Goal: Information Seeking & Learning: Compare options

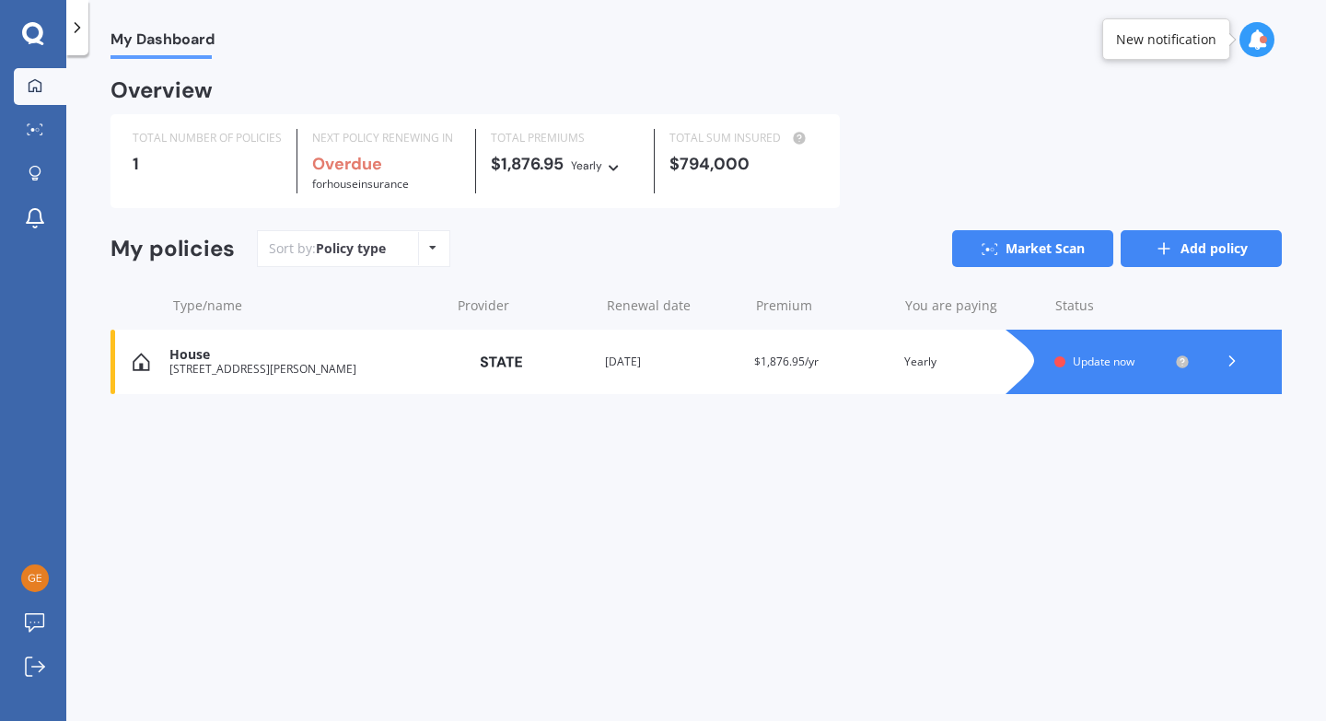
click at [1205, 254] on link "Add policy" at bounding box center [1200, 248] width 161 height 37
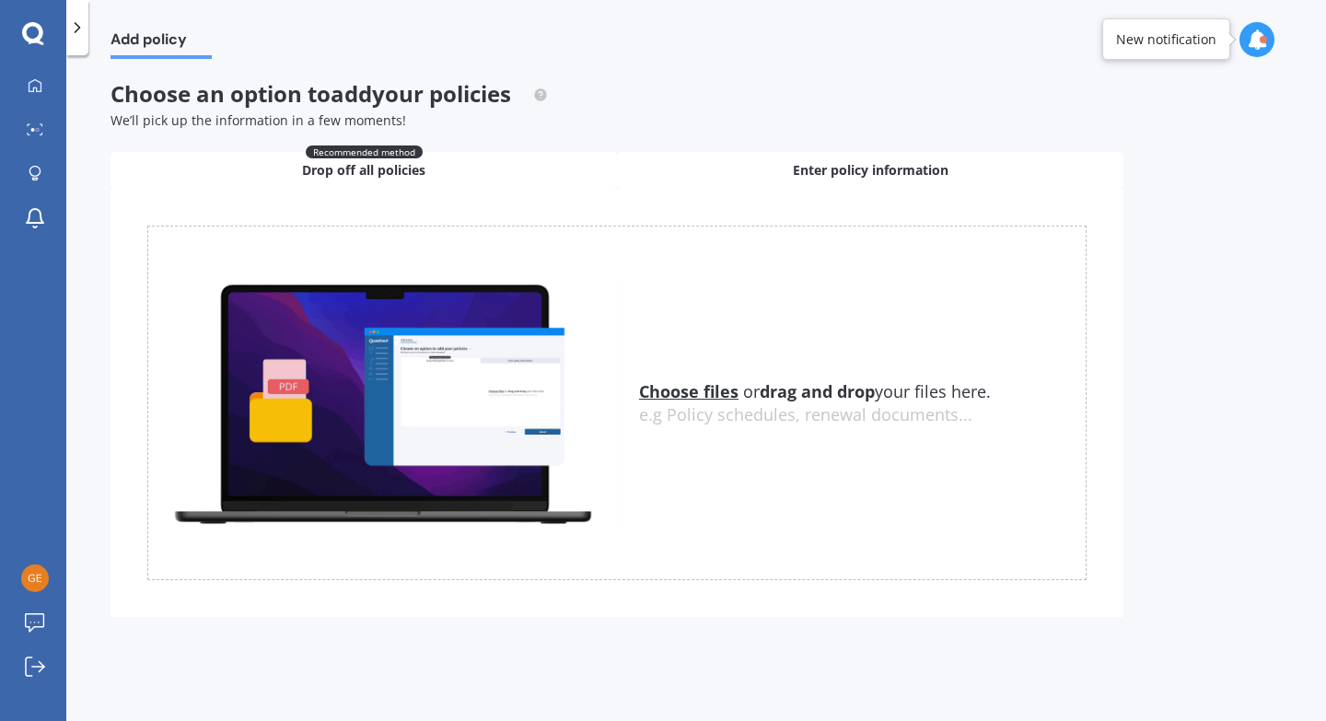
click at [888, 177] on span "Enter policy information" at bounding box center [871, 170] width 156 height 18
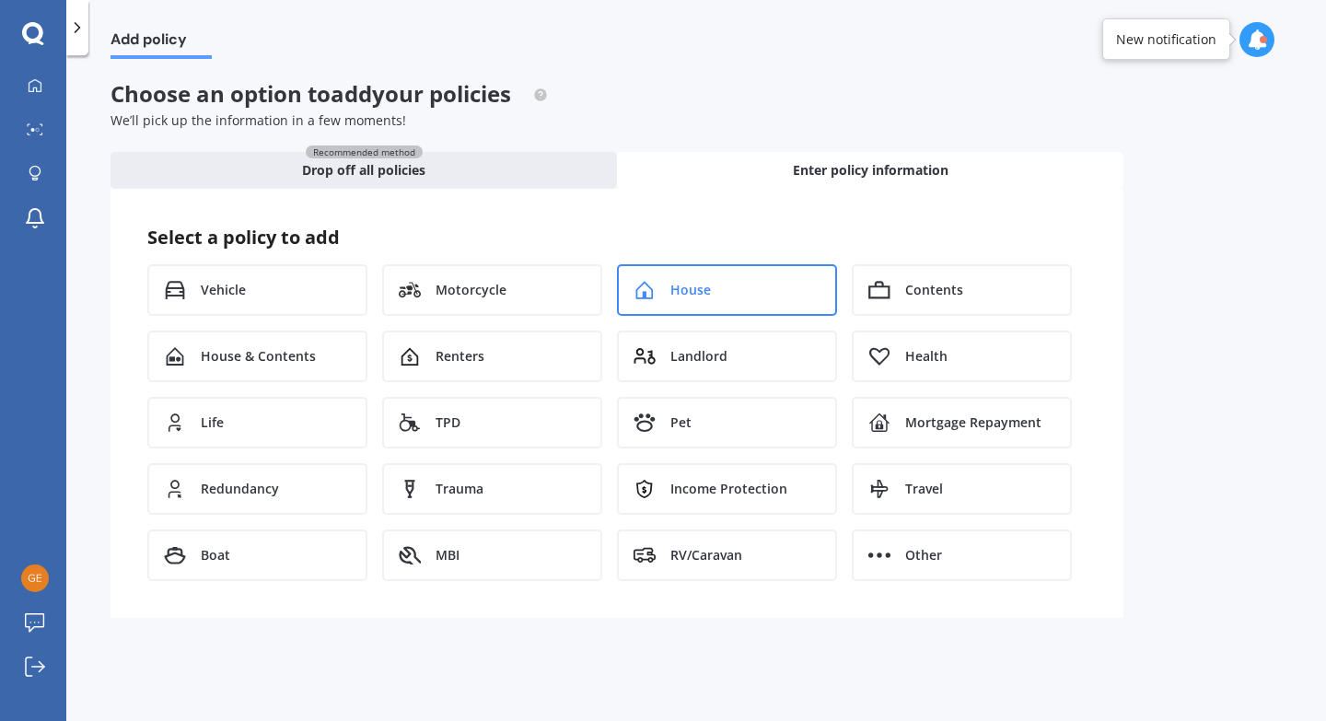
click at [739, 293] on div "House" at bounding box center [727, 290] width 220 height 52
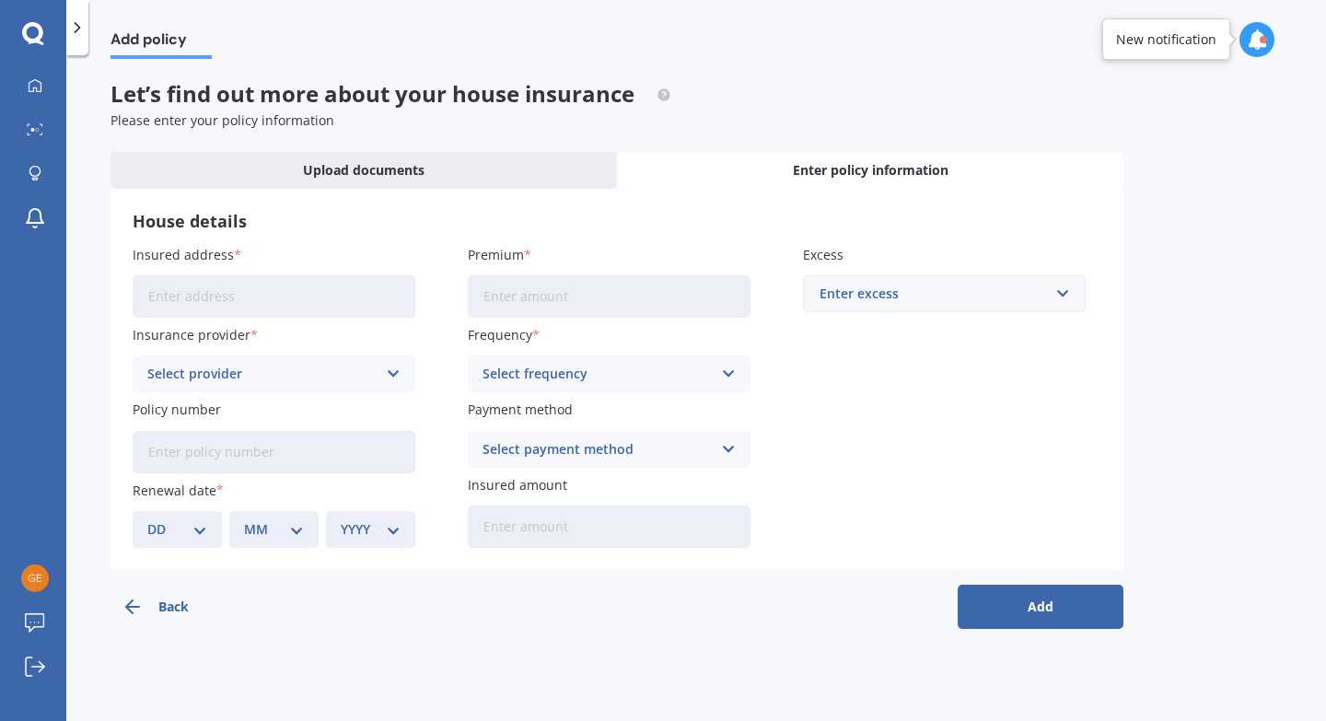
click at [286, 295] on input "Insured address" at bounding box center [274, 296] width 283 height 42
type input "[STREET_ADDRESS][PERSON_NAME]"
click at [508, 301] on input "Premium" at bounding box center [609, 296] width 283 height 42
type input "$1.00"
type input "$63.90"
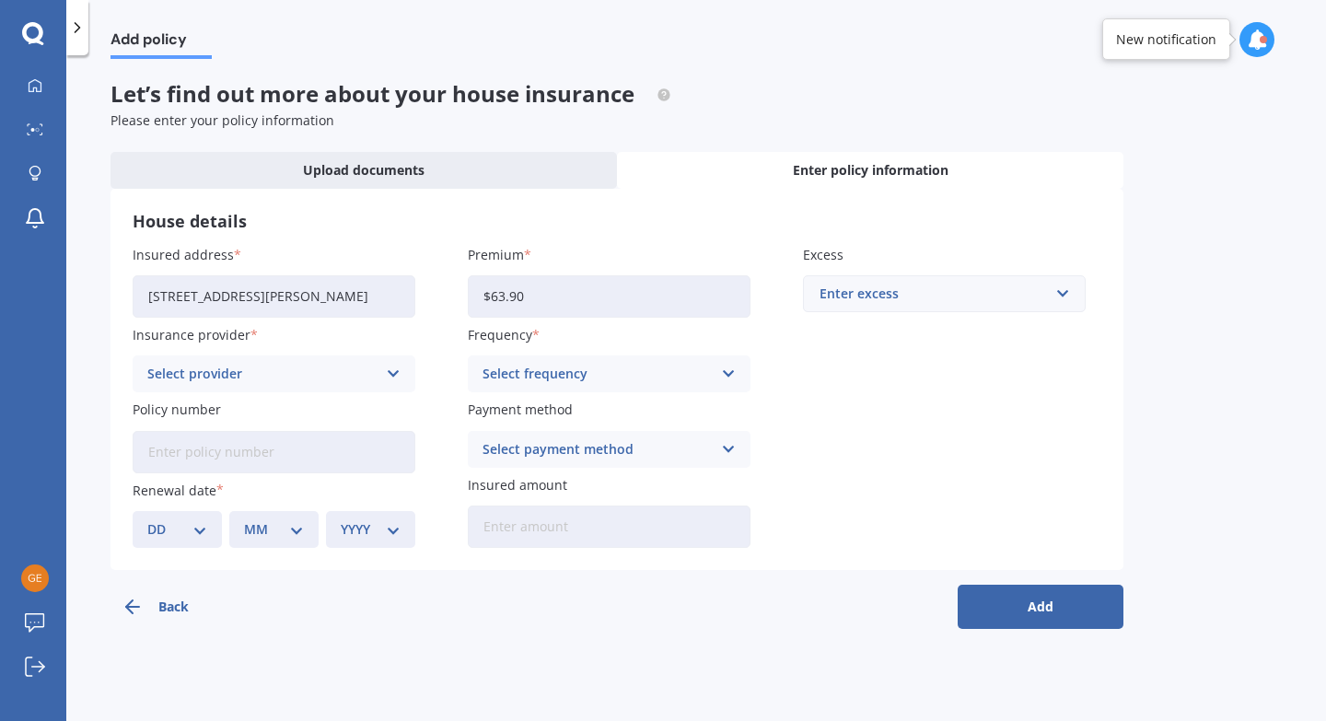
click at [556, 375] on div "Select frequency" at bounding box center [596, 374] width 229 height 20
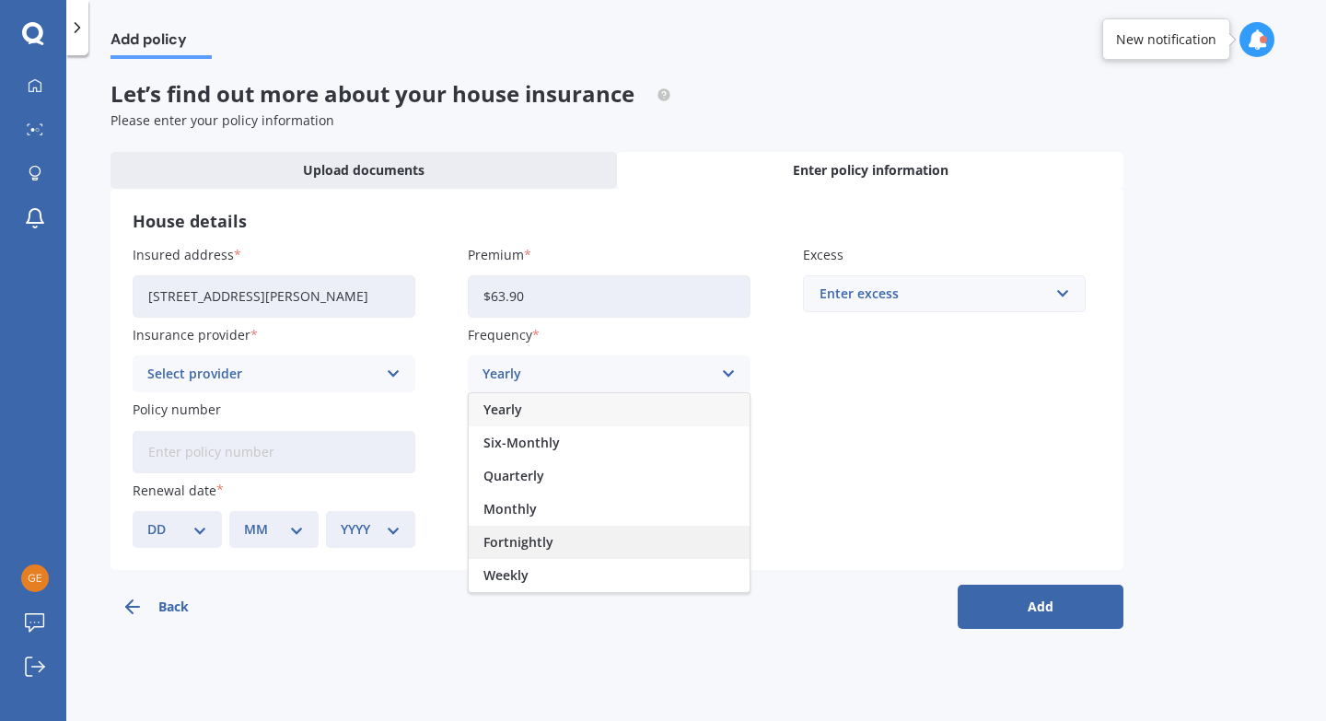
click at [529, 549] on span "Fortnightly" at bounding box center [518, 542] width 70 height 13
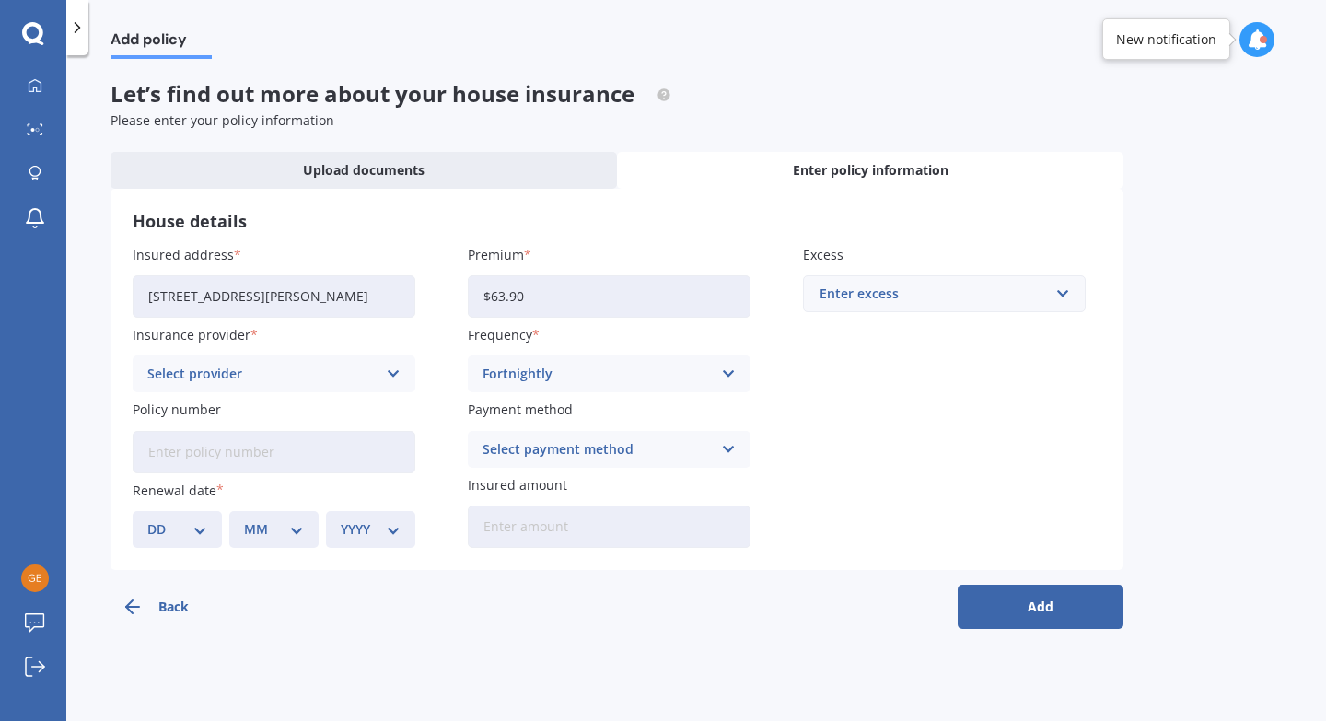
click at [847, 302] on div "Enter excess" at bounding box center [932, 294] width 227 height 20
type input "5000"
click at [886, 192] on div "House details Insured address [STREET_ADDRESS][PERSON_NAME] Insurance provider …" at bounding box center [616, 379] width 1013 height 381
click at [257, 377] on div "Select provider" at bounding box center [261, 374] width 229 height 20
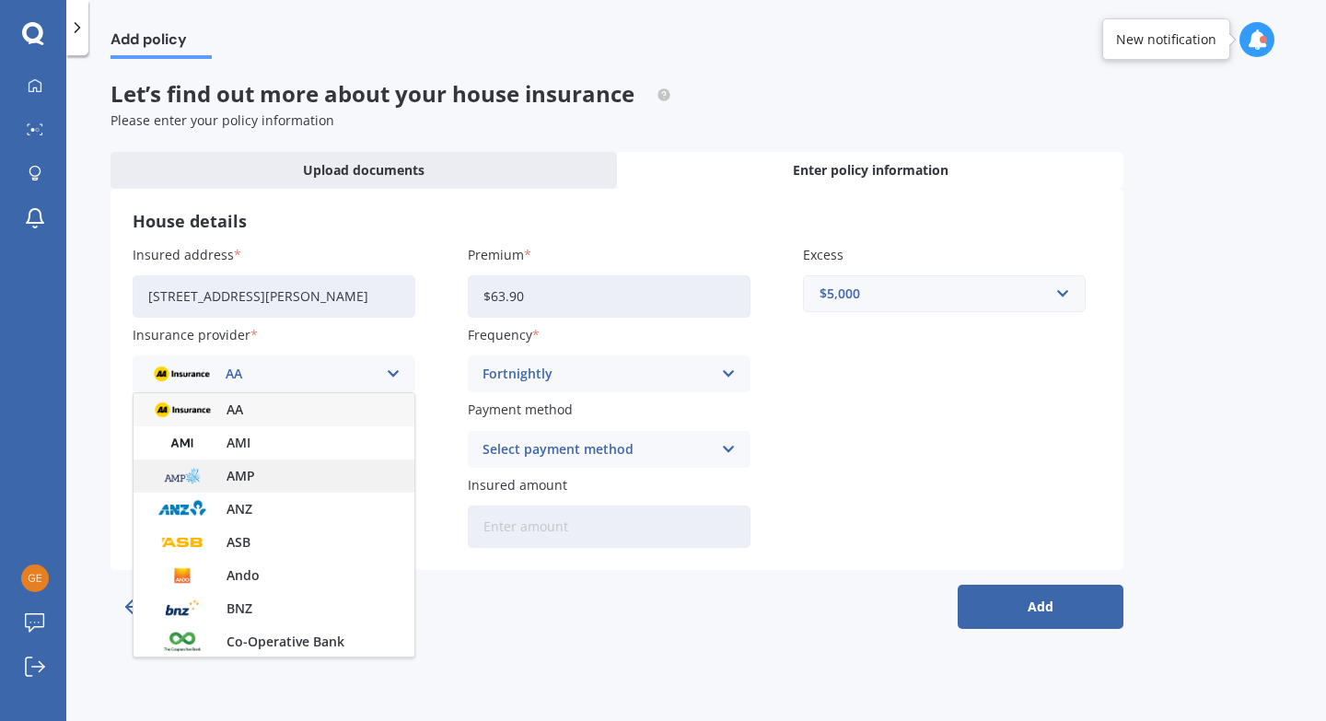
click at [249, 485] on div "AMP" at bounding box center [273, 475] width 281 height 33
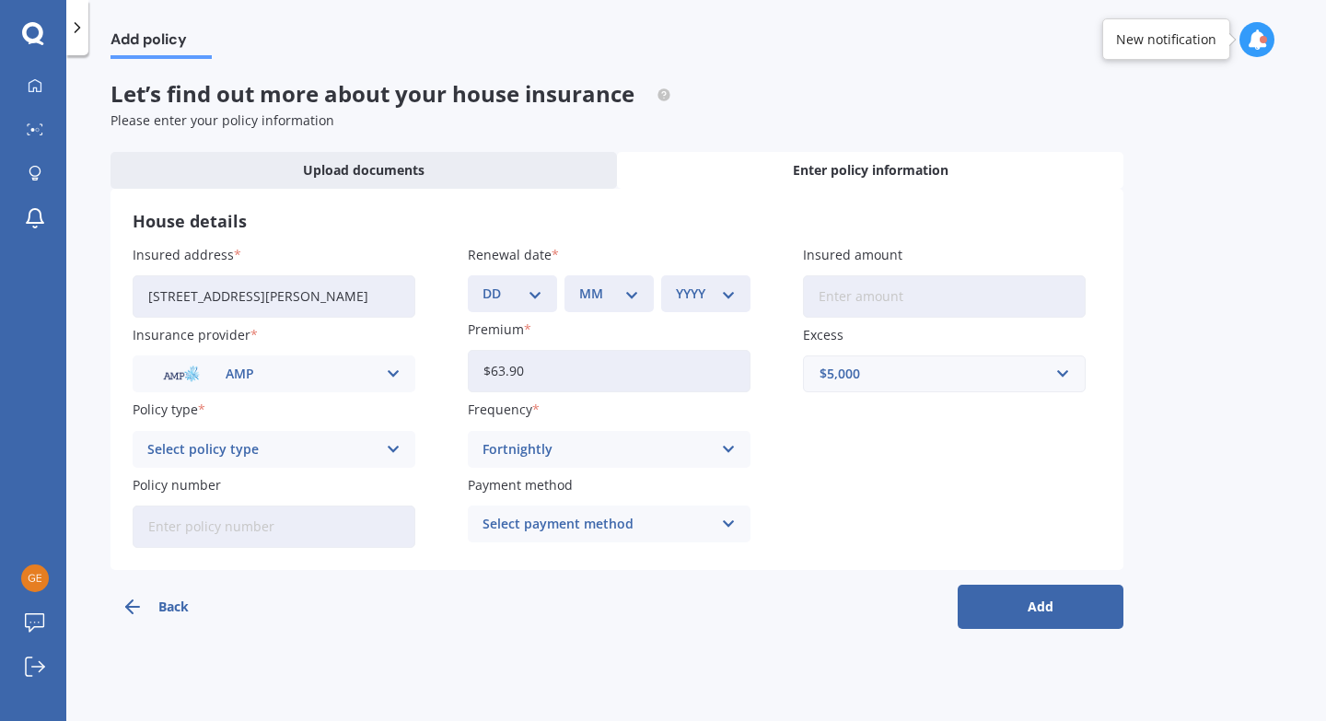
click at [945, 303] on input "Insured amount" at bounding box center [944, 296] width 283 height 42
type input "$790,000"
click at [285, 459] on div "Select policy type Everyday Everyday Plus Home Plan" at bounding box center [274, 449] width 283 height 37
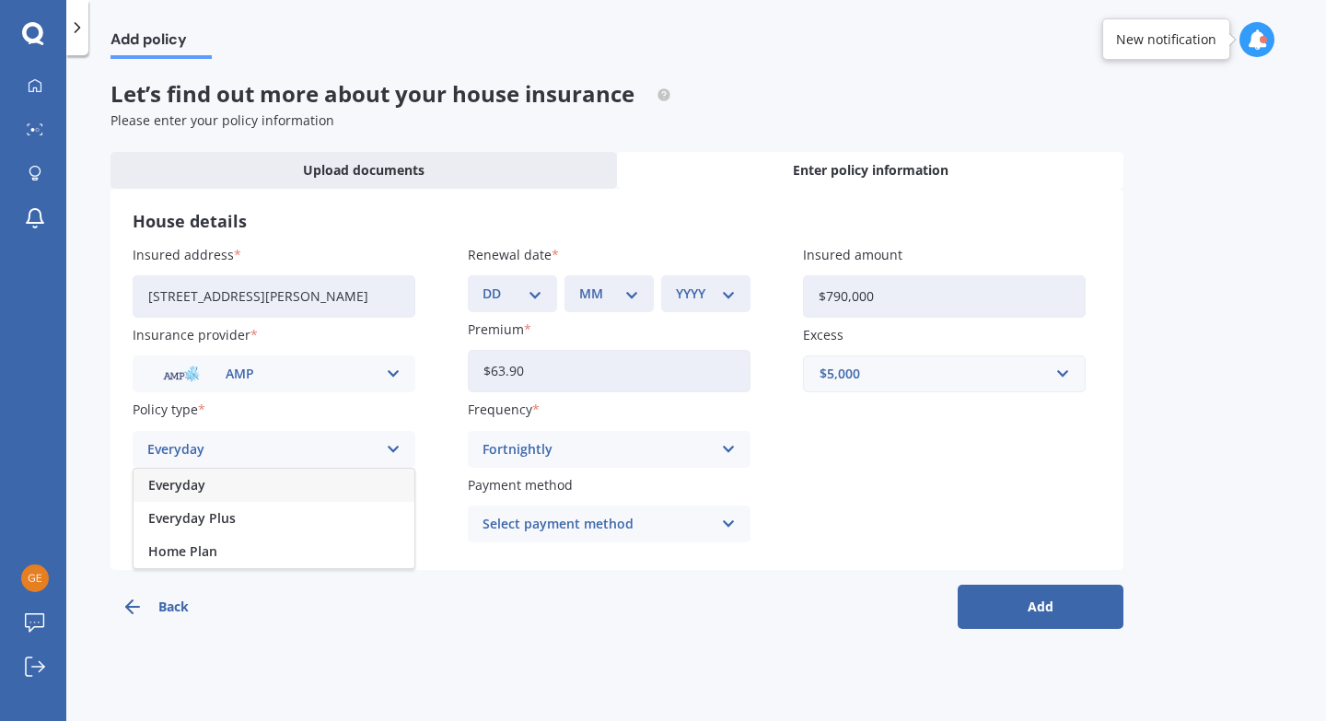
click at [262, 491] on div "Everyday" at bounding box center [273, 485] width 281 height 33
click at [623, 529] on div "Select payment method" at bounding box center [596, 524] width 229 height 20
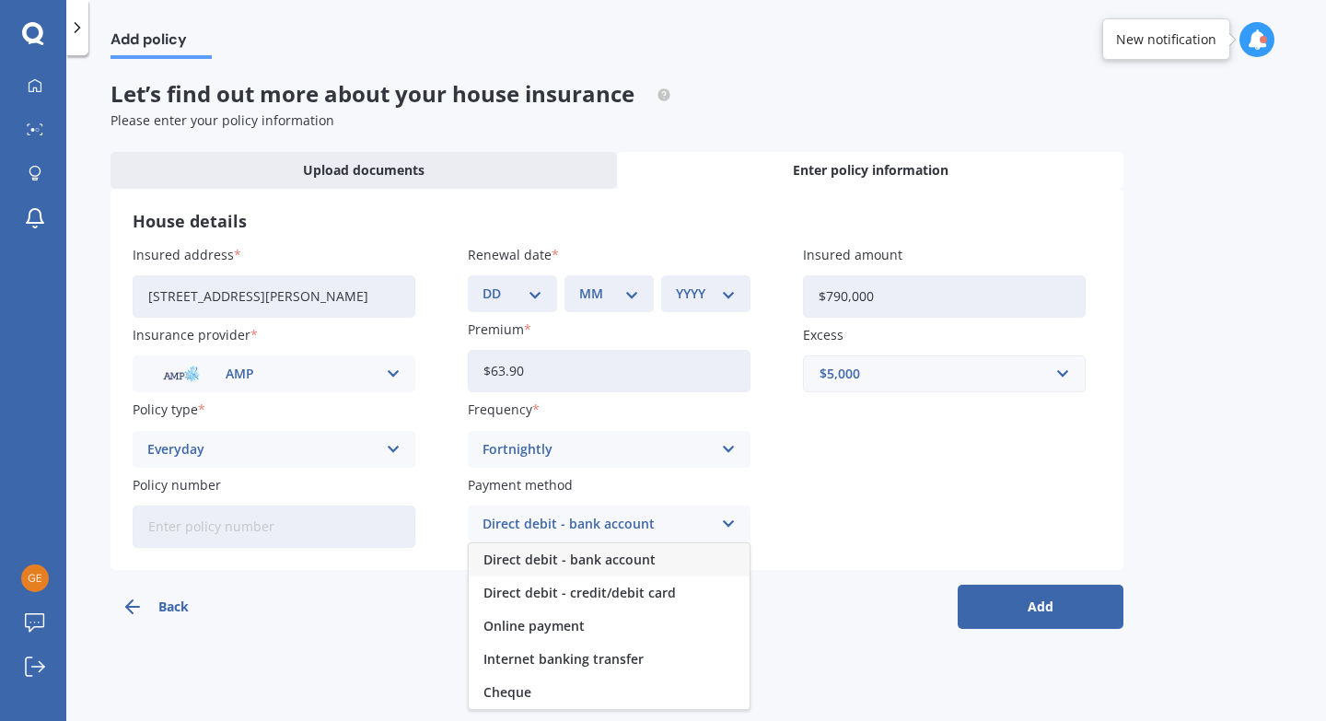
click at [618, 556] on span "Direct debit - bank account" at bounding box center [569, 559] width 172 height 13
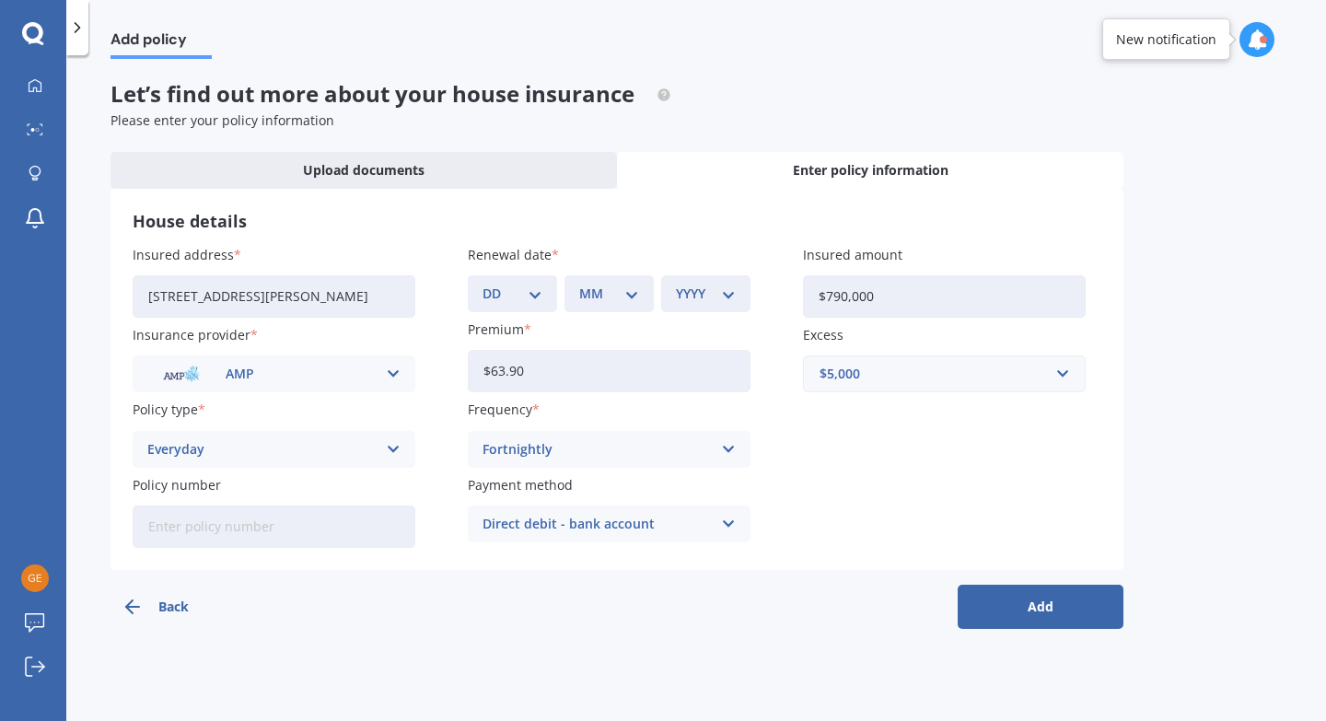
click at [290, 534] on input "Policy number" at bounding box center [274, 526] width 283 height 42
paste input "QTE022738330"
type input "QTE022738330"
click at [1018, 601] on button "Add" at bounding box center [1040, 607] width 166 height 44
click at [526, 299] on select "DD 01 02 03 04 05 06 07 08 09 10 11 12 13 14 15 16 17 18 19 20 21 22 23 24 25 2…" at bounding box center [523, 294] width 52 height 20
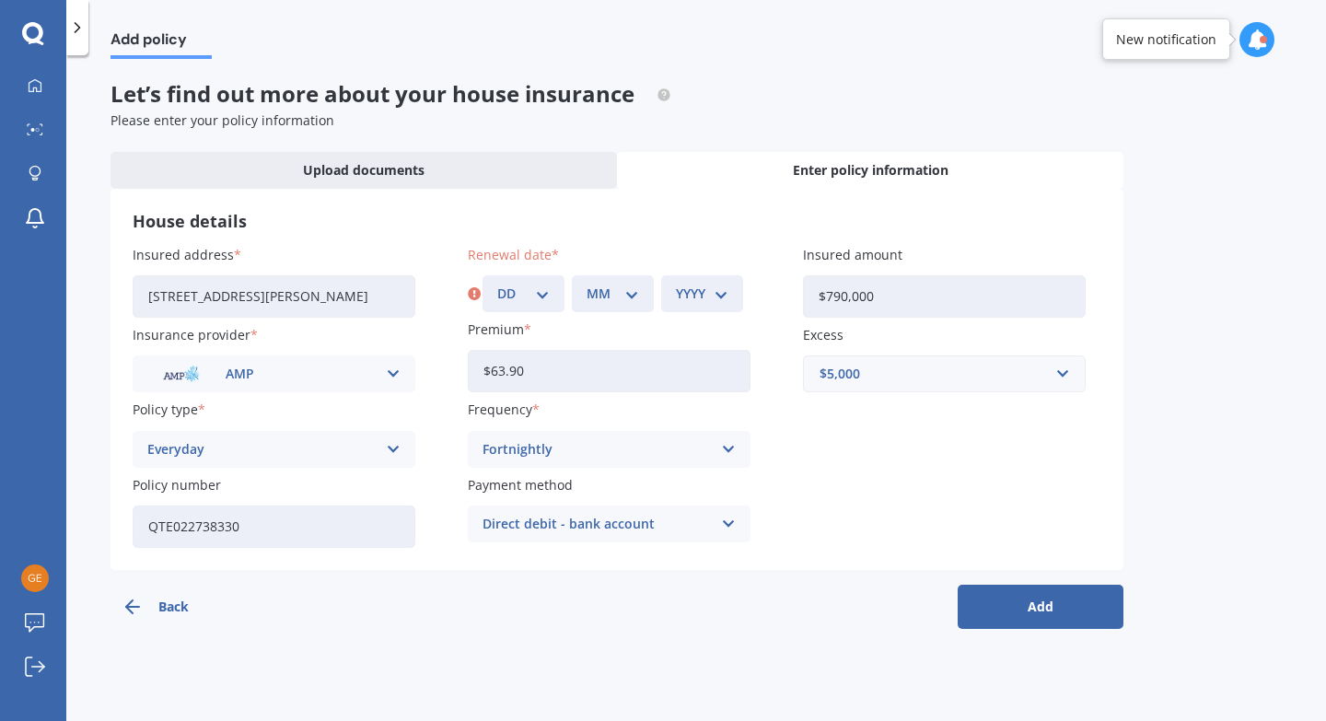
select select "23"
click at [586, 292] on select "MM 01 02 03 04 05 06 07 08 09 10 11 12" at bounding box center [612, 294] width 52 height 20
select select "10"
click at [697, 288] on select "YYYY 2027 2026 2025 2024 2023 2022 2021 2020 2019 2018 2017 2016 2015 2014 2013…" at bounding box center [702, 294] width 52 height 20
select select "2025"
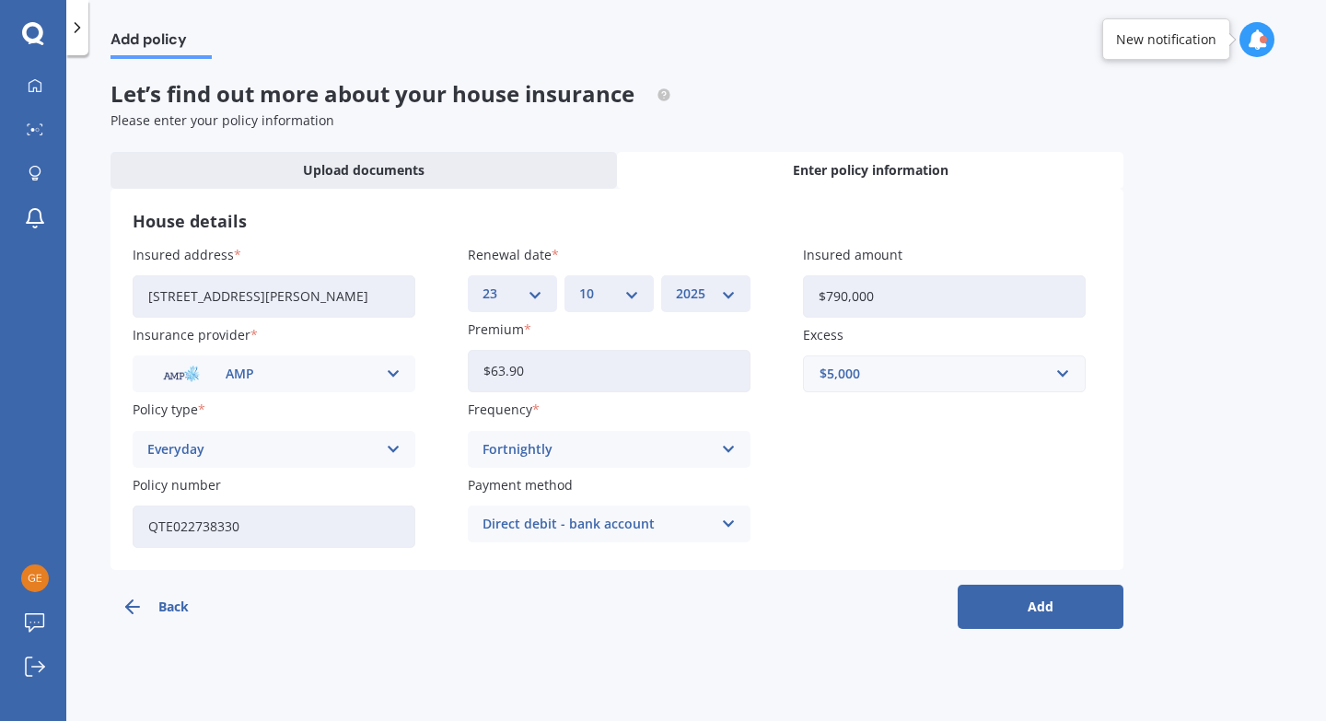
click at [1048, 612] on button "Add" at bounding box center [1040, 607] width 166 height 44
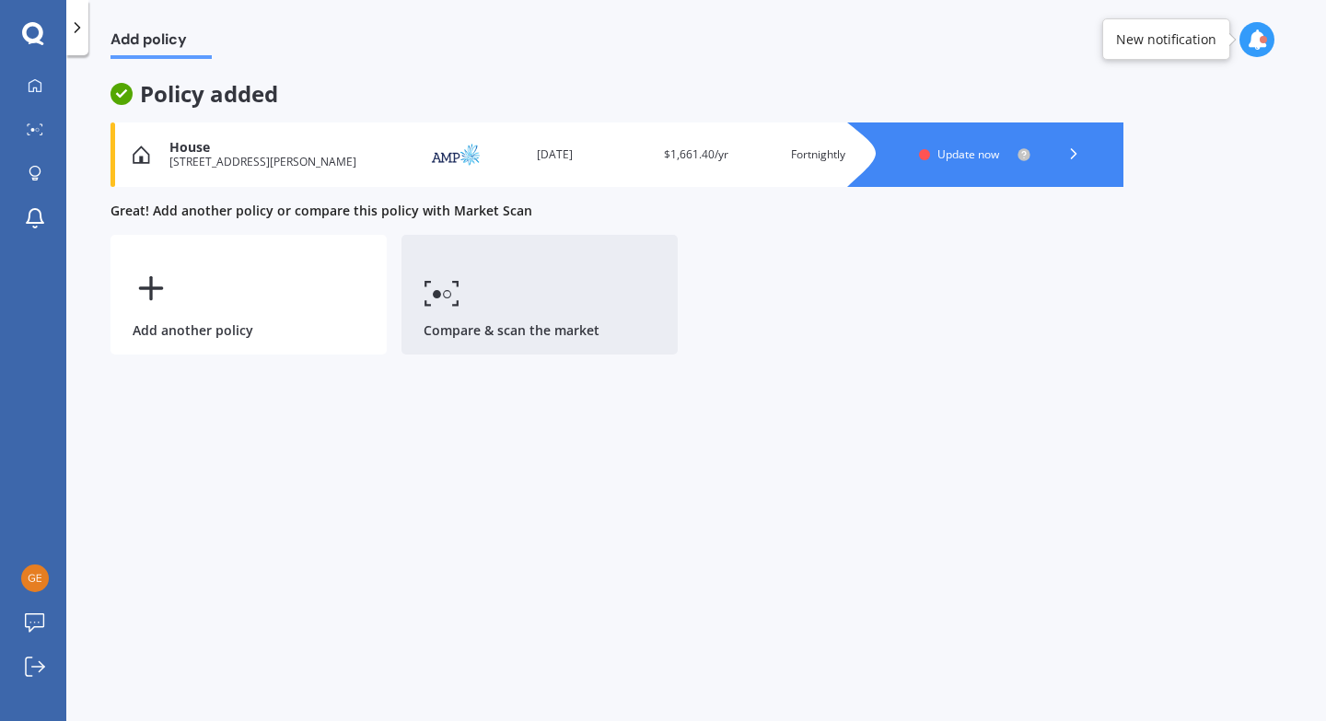
click at [554, 297] on link "Compare & scan the market" at bounding box center [539, 295] width 276 height 120
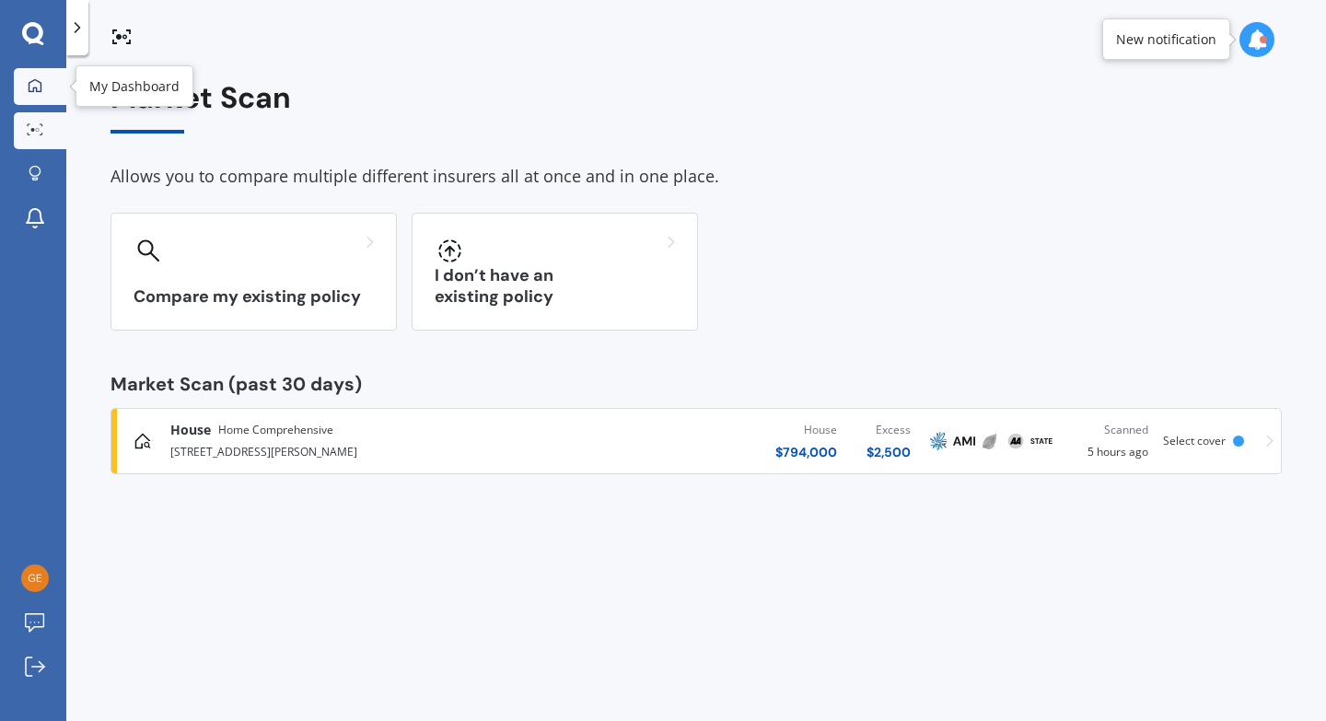
click at [48, 94] on div at bounding box center [35, 86] width 28 height 17
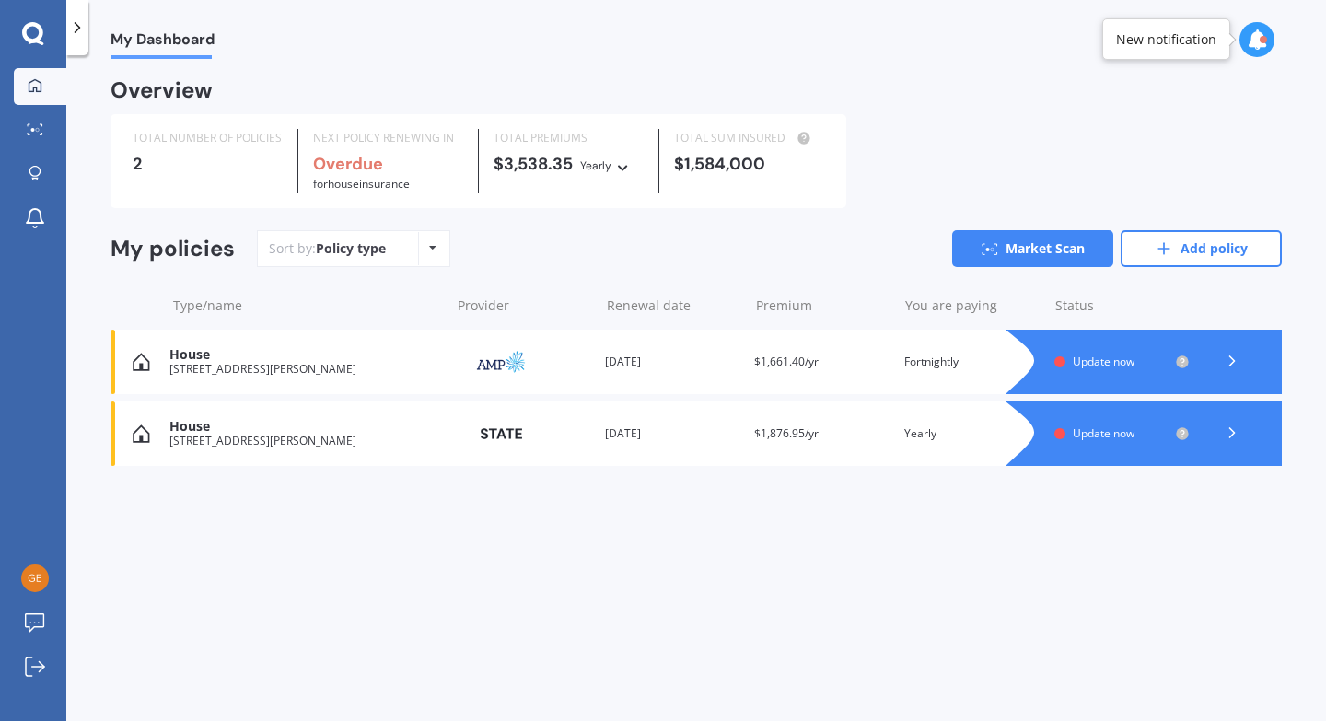
click at [411, 349] on div "House" at bounding box center [304, 355] width 271 height 16
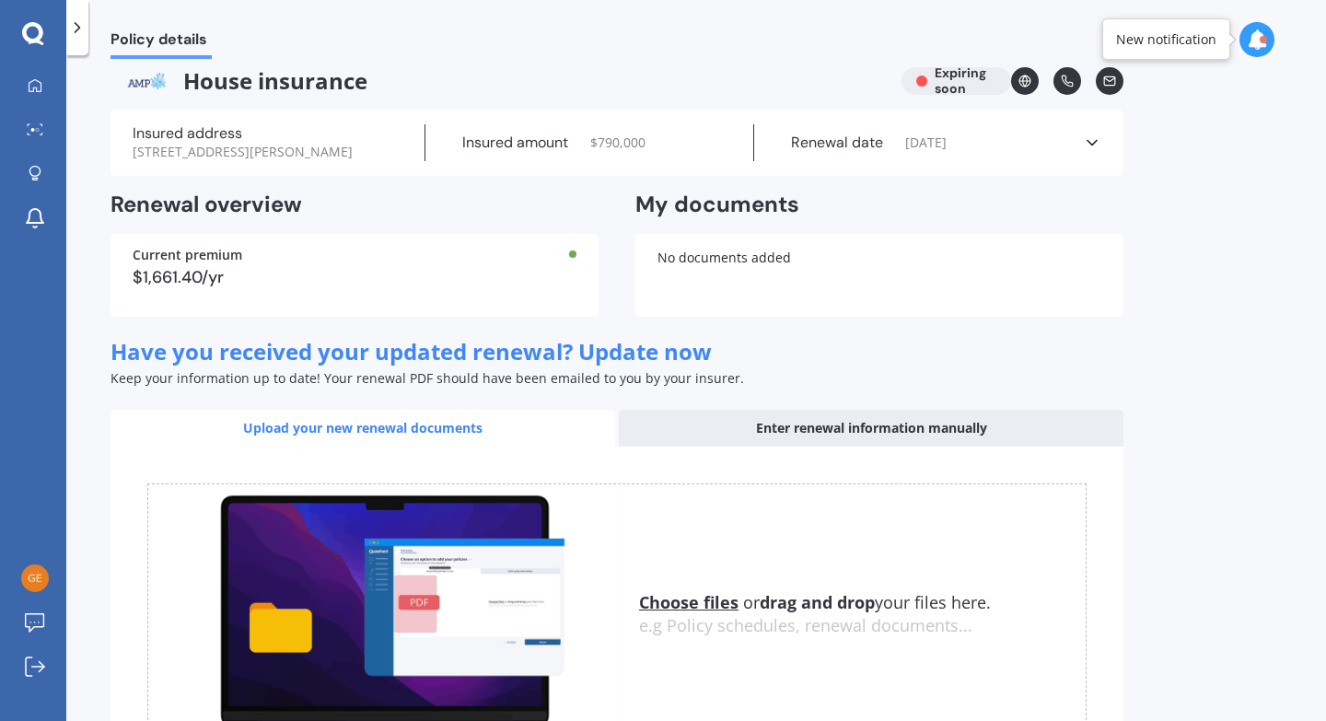
scroll to position [15, 0]
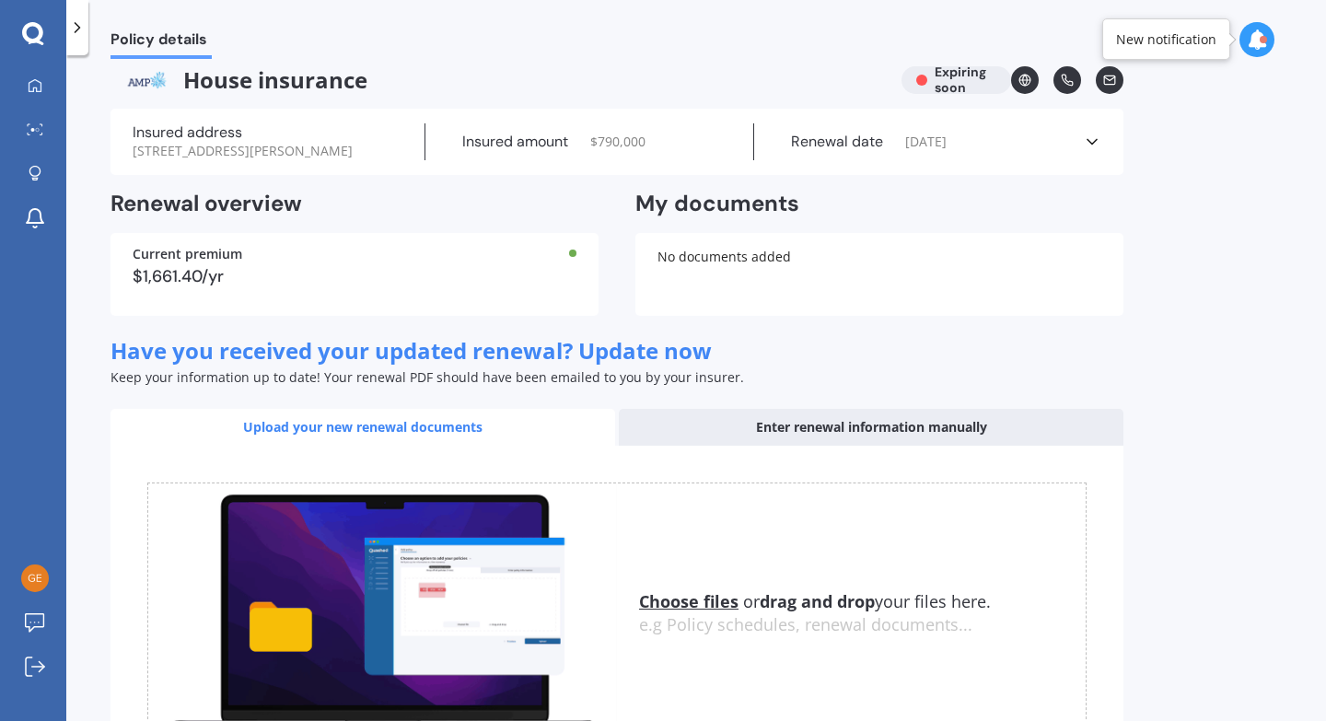
click at [374, 149] on div "Insured address [STREET_ADDRESS][PERSON_NAME]" at bounding box center [279, 141] width 293 height 37
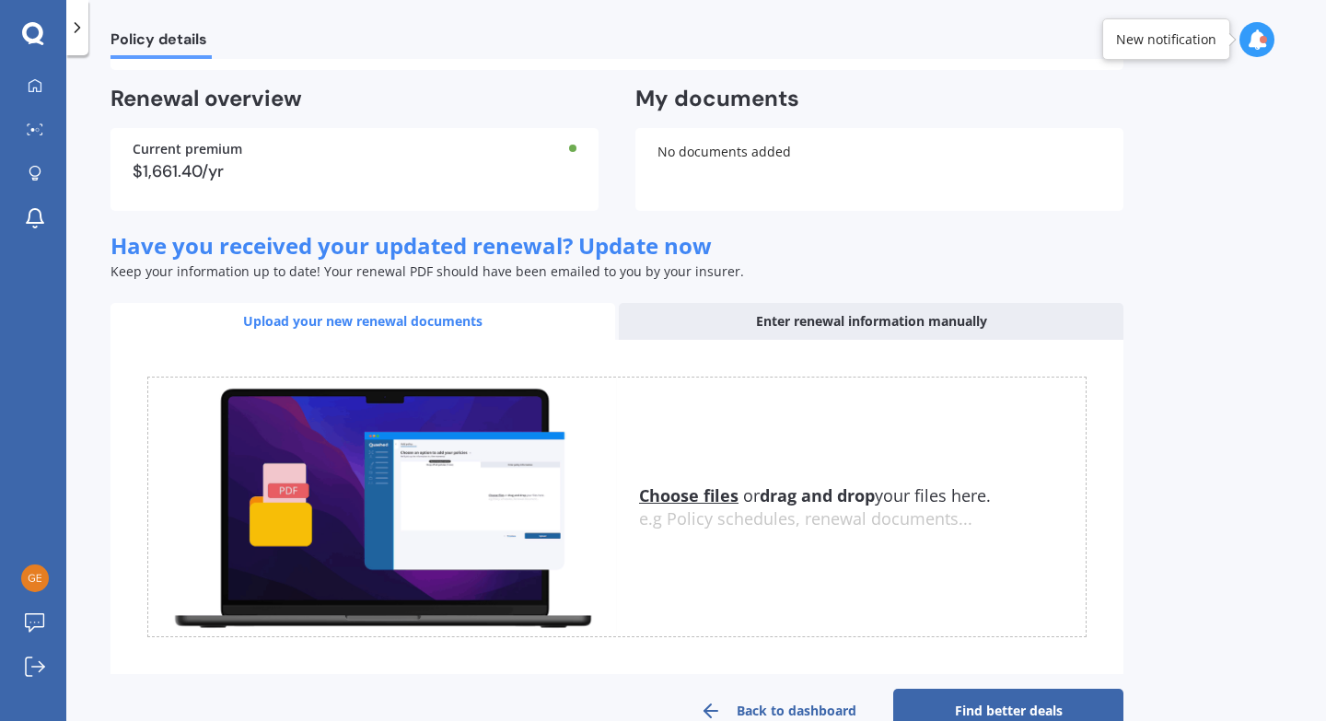
scroll to position [442, 0]
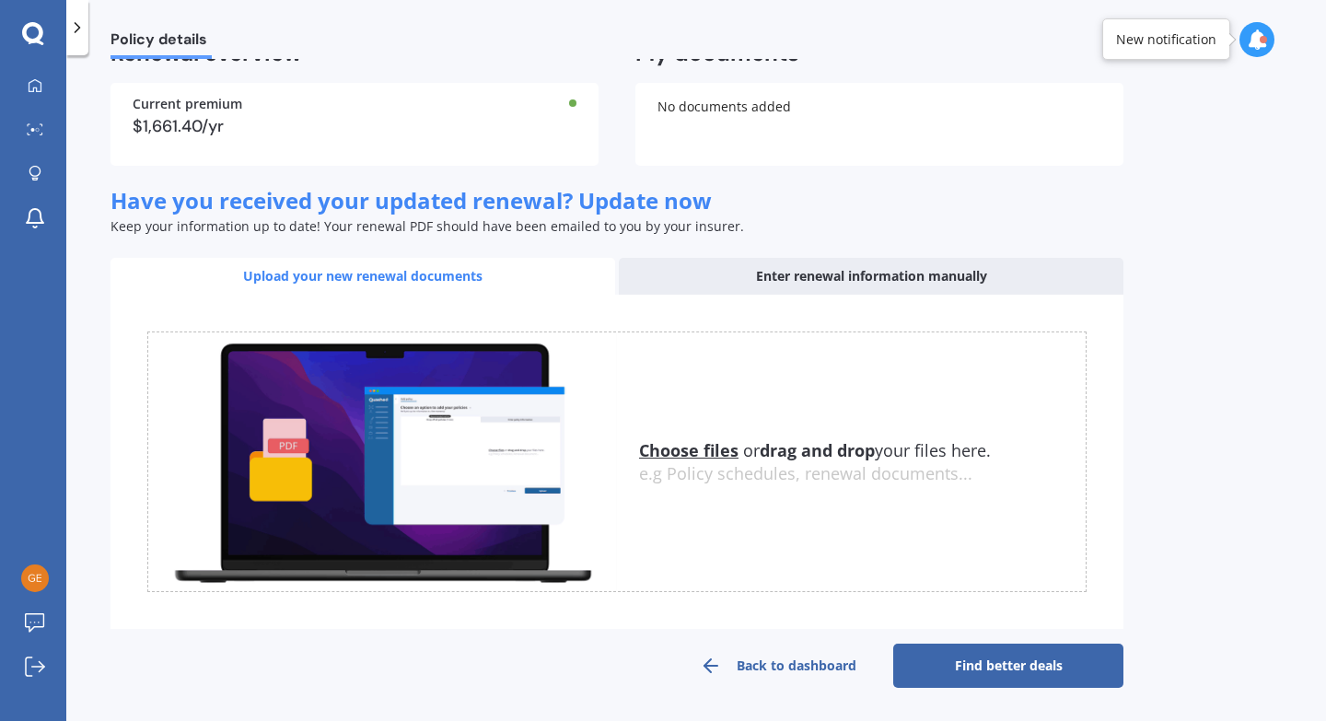
click at [962, 662] on link "Find better deals" at bounding box center [1008, 665] width 230 height 44
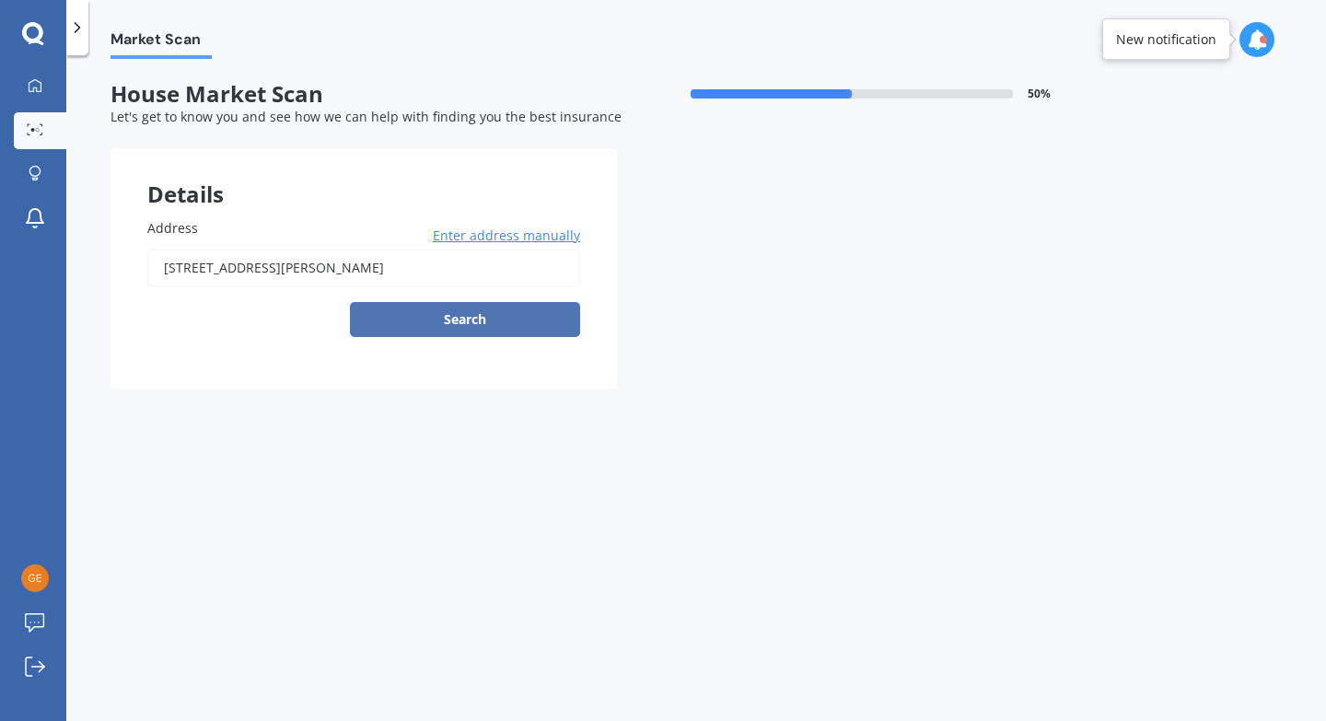
click at [549, 314] on button "Search" at bounding box center [465, 319] width 230 height 35
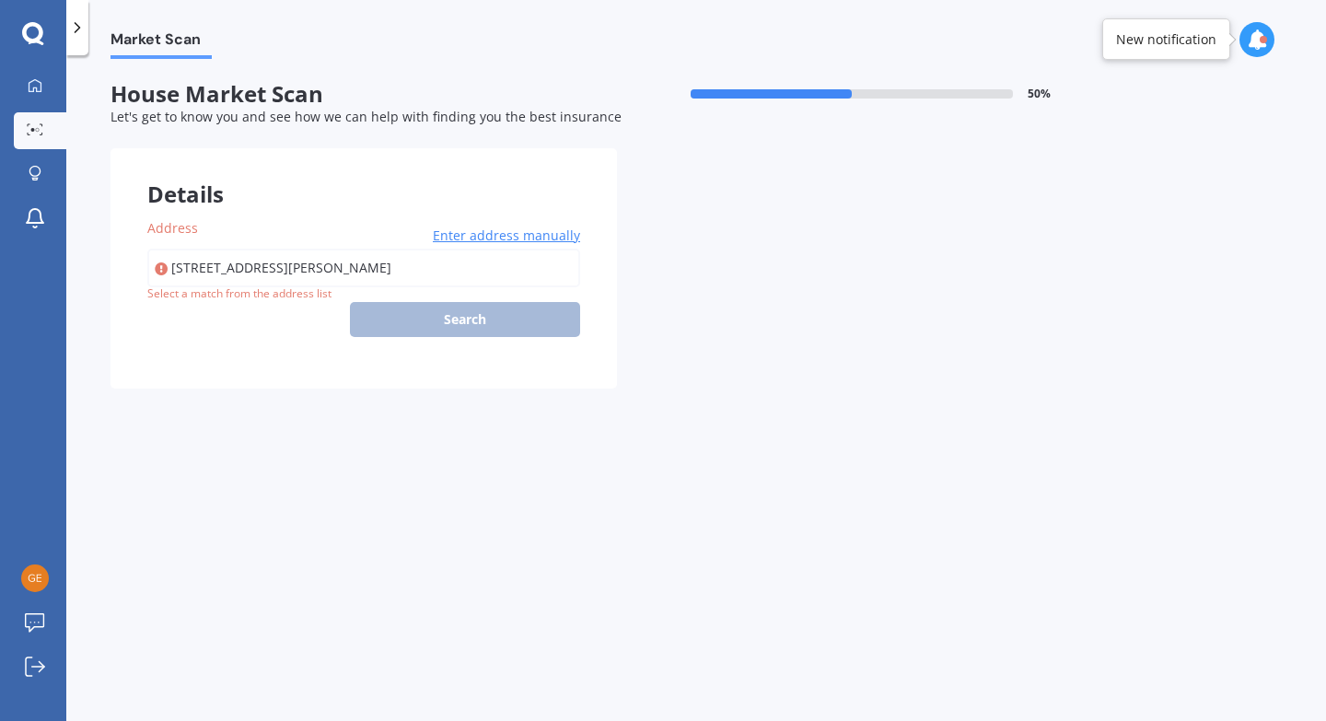
type input "[STREET_ADDRESS][PERSON_NAME]"
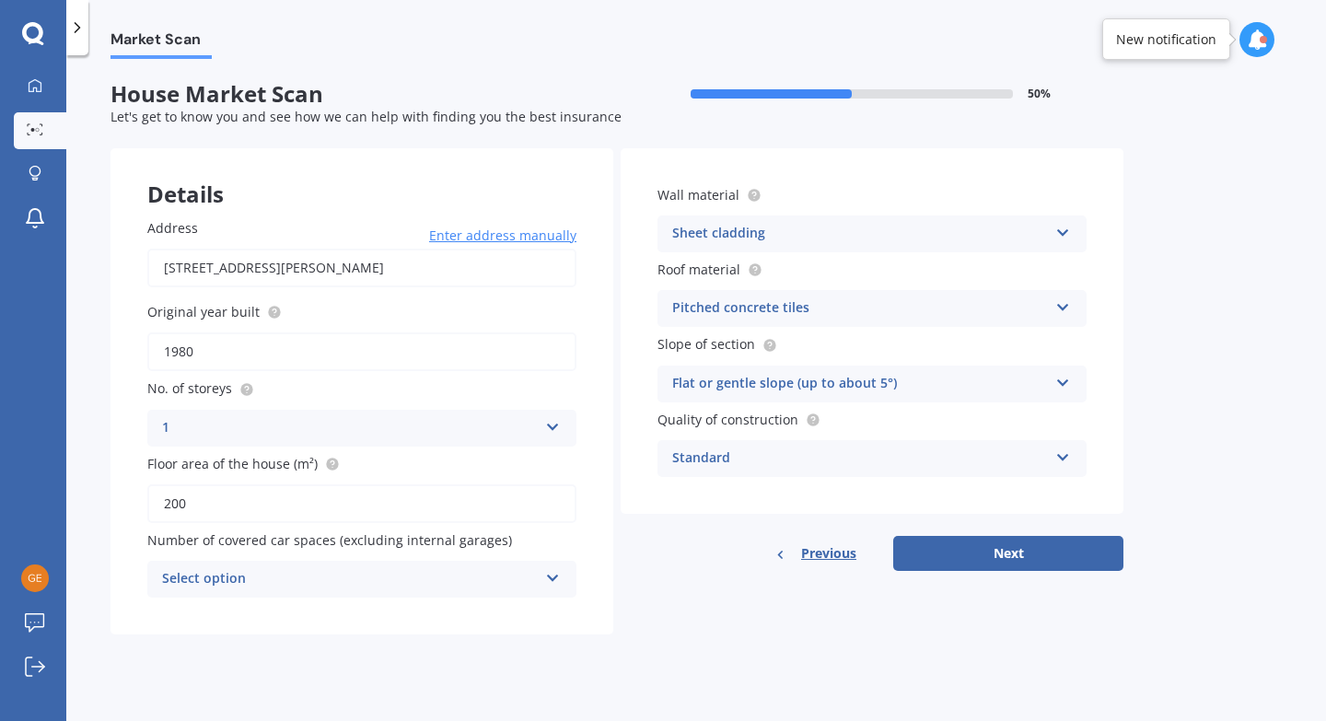
click at [370, 577] on div "Select option" at bounding box center [350, 579] width 376 height 22
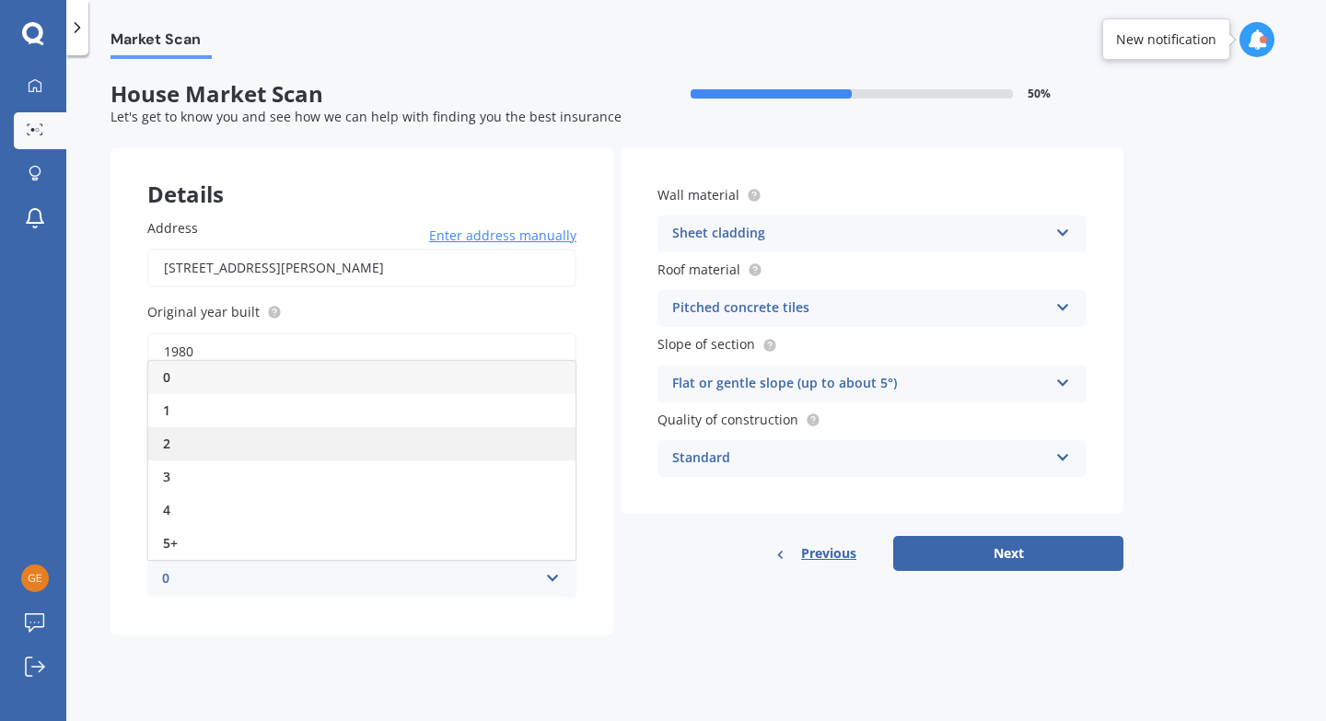
click at [261, 442] on div "2" at bounding box center [361, 443] width 427 height 33
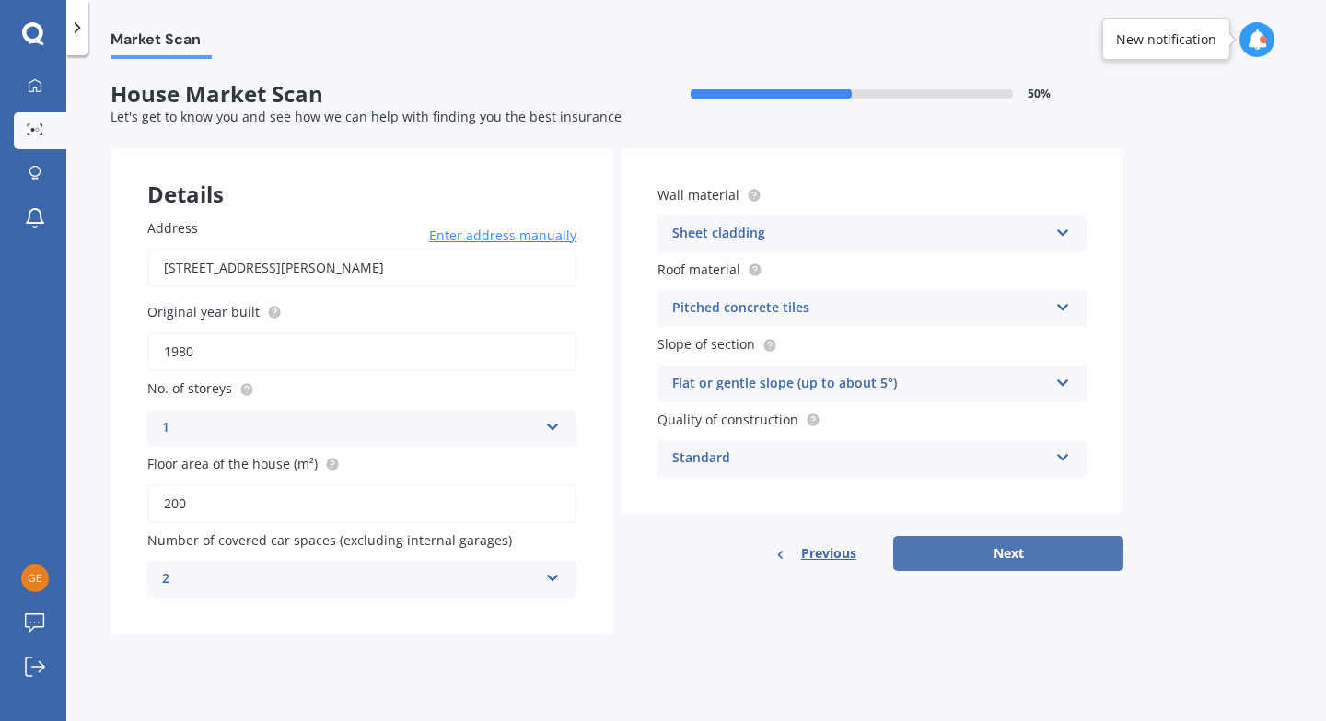
click at [1023, 552] on button "Next" at bounding box center [1008, 553] width 230 height 35
select select "21"
select select "05"
select select "1994"
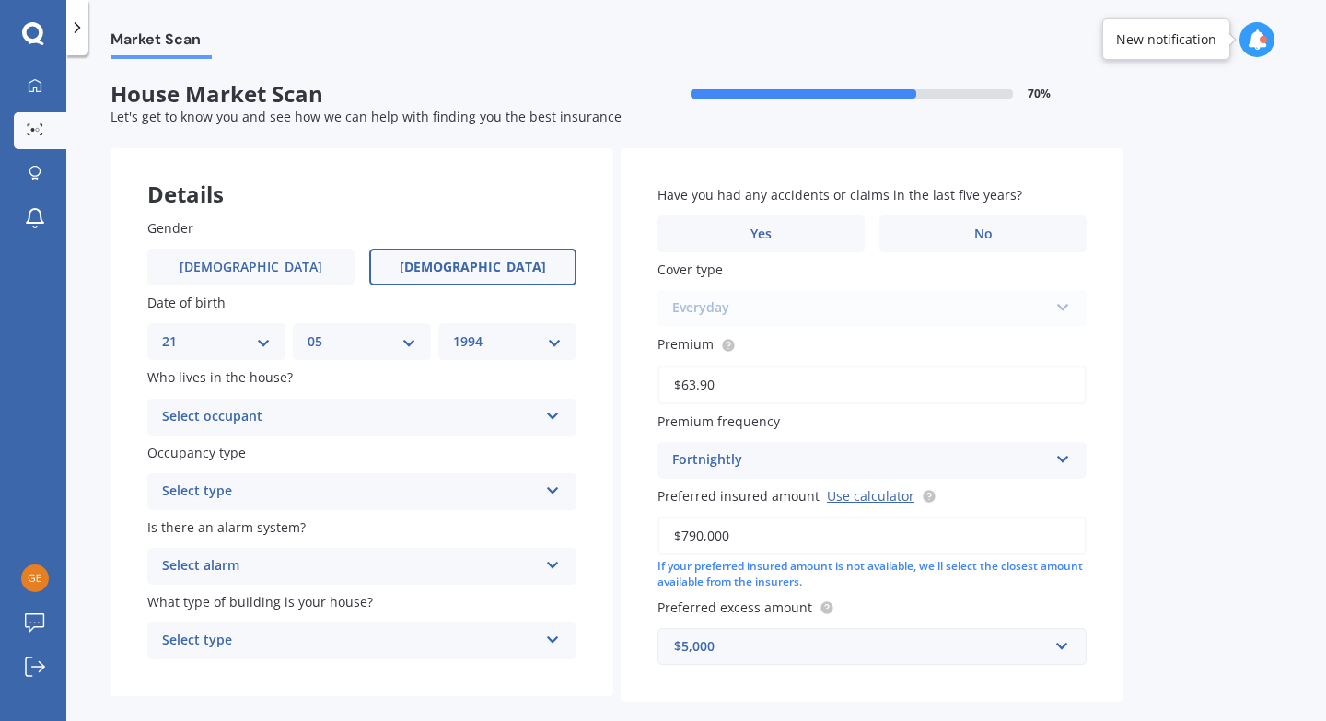
click at [311, 415] on div "Select occupant" at bounding box center [350, 417] width 376 height 22
click at [267, 458] on div "Owner" at bounding box center [361, 452] width 427 height 33
click at [263, 488] on div "Select type" at bounding box center [350, 492] width 376 height 22
click at [251, 528] on div "Permanent" at bounding box center [361, 527] width 427 height 33
click at [250, 562] on div "Select alarm" at bounding box center [350, 566] width 376 height 22
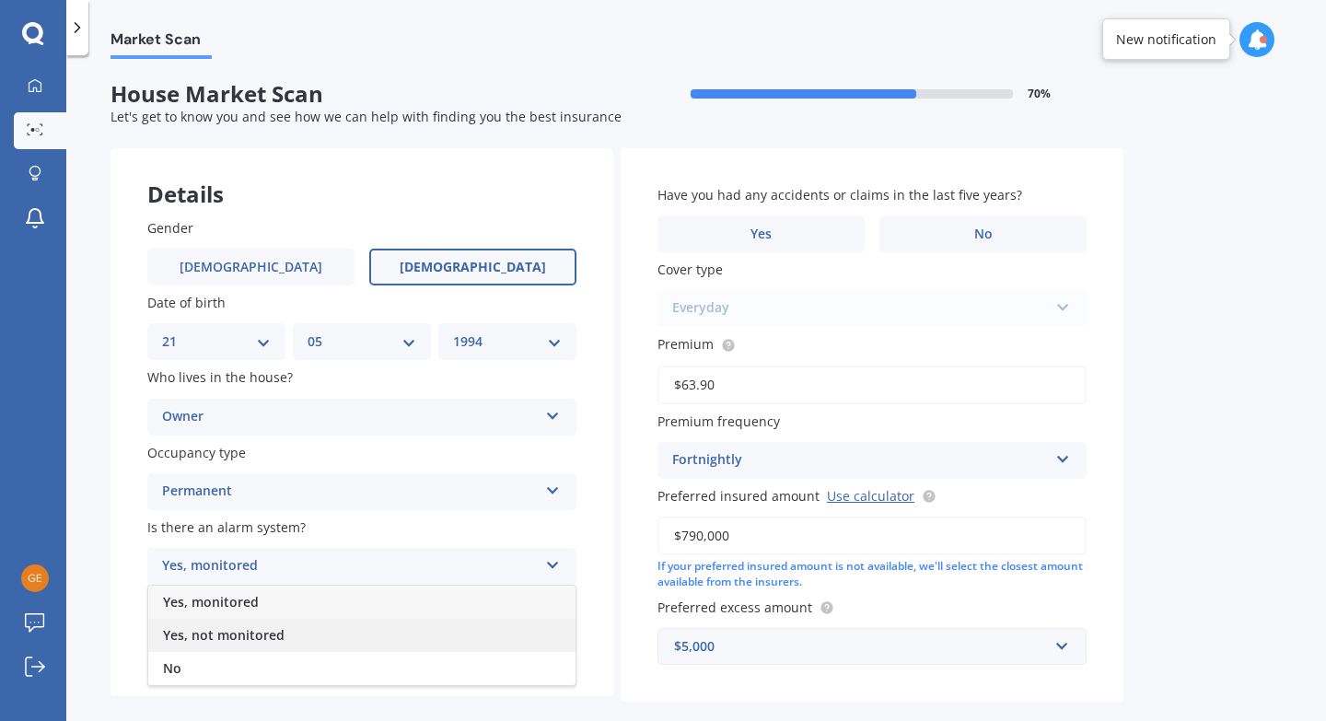
click at [251, 638] on span "Yes, not monitored" at bounding box center [224, 634] width 122 height 17
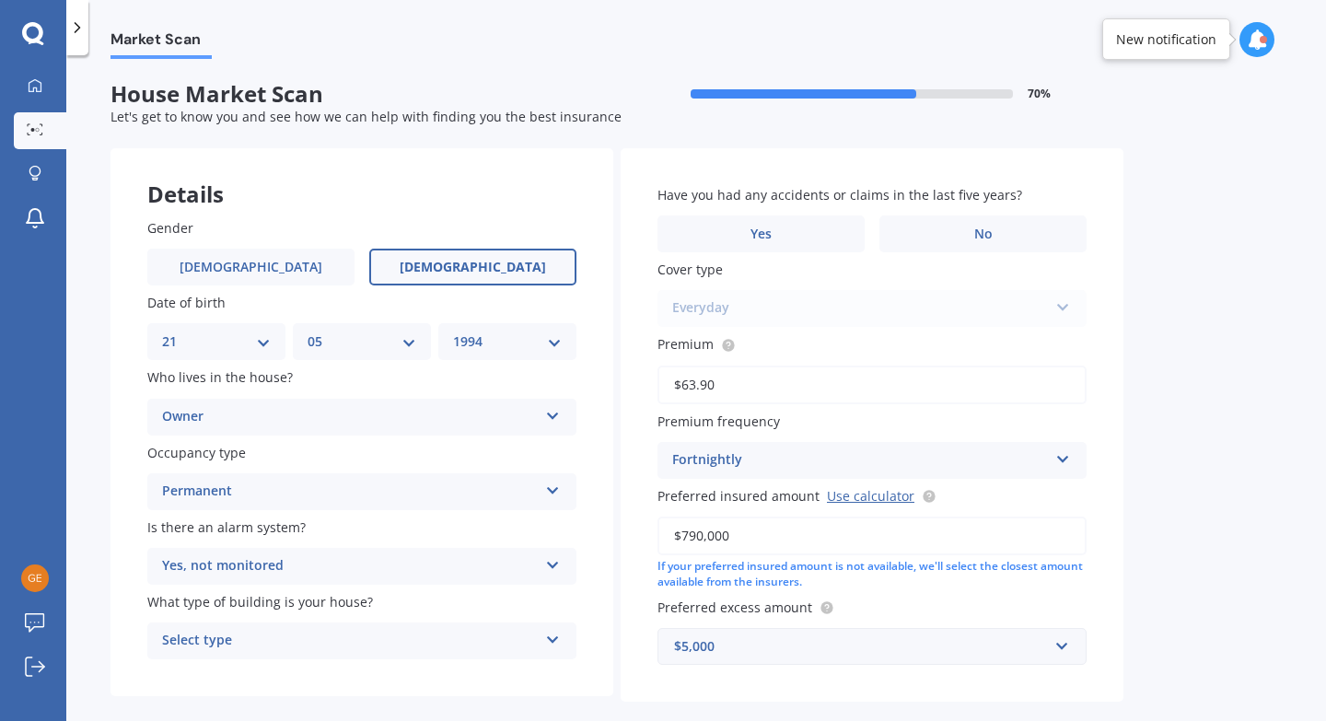
click at [268, 642] on div "Select type" at bounding box center [350, 641] width 376 height 22
click at [274, 545] on div "Freestanding" at bounding box center [361, 538] width 427 height 33
click at [936, 242] on label "No" at bounding box center [982, 233] width 207 height 37
click at [0, 0] on input "No" at bounding box center [0, 0] width 0 height 0
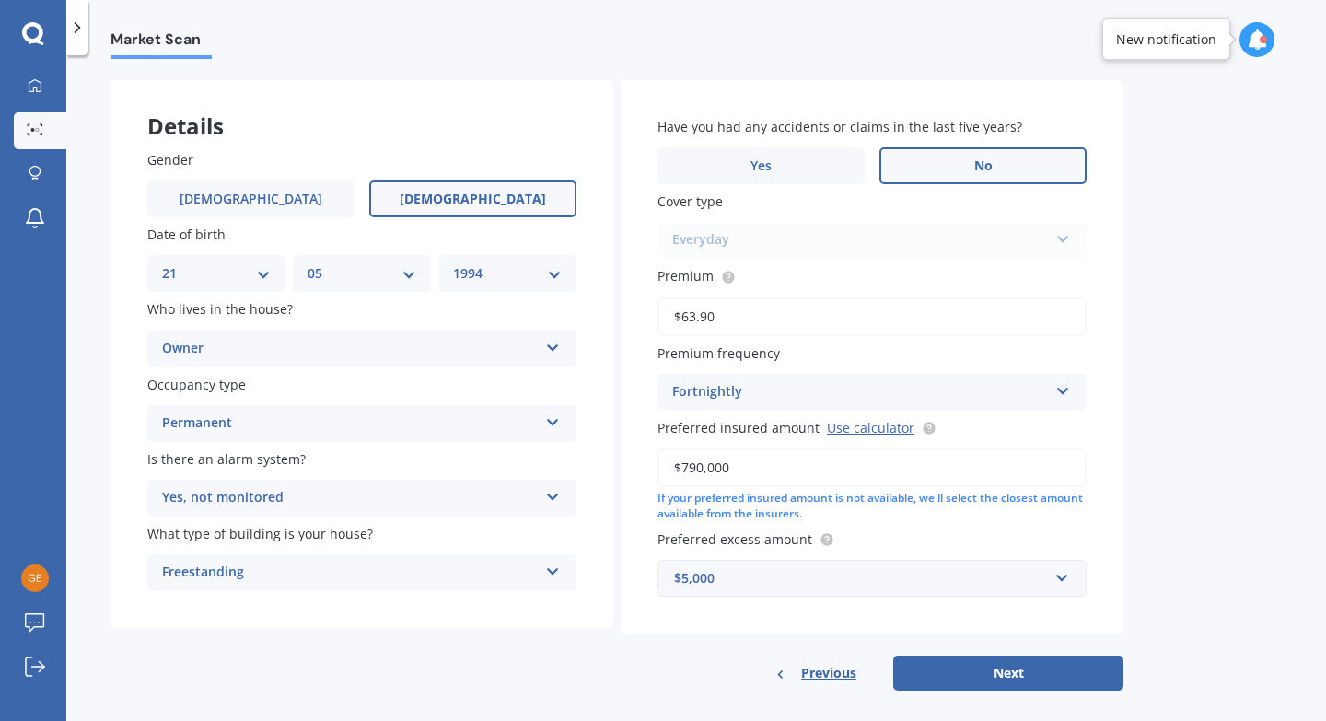
scroll to position [86, 0]
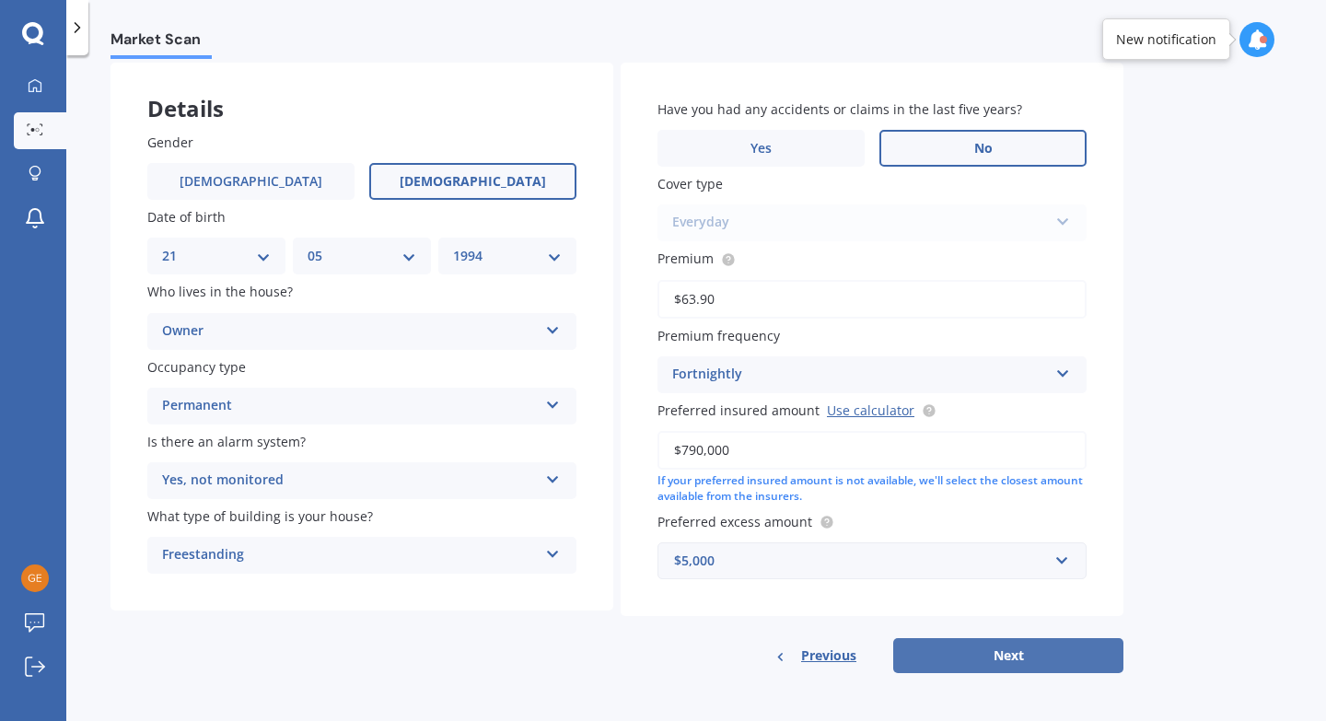
click at [1035, 660] on button "Next" at bounding box center [1008, 655] width 230 height 35
select select "21"
select select "05"
select select "1994"
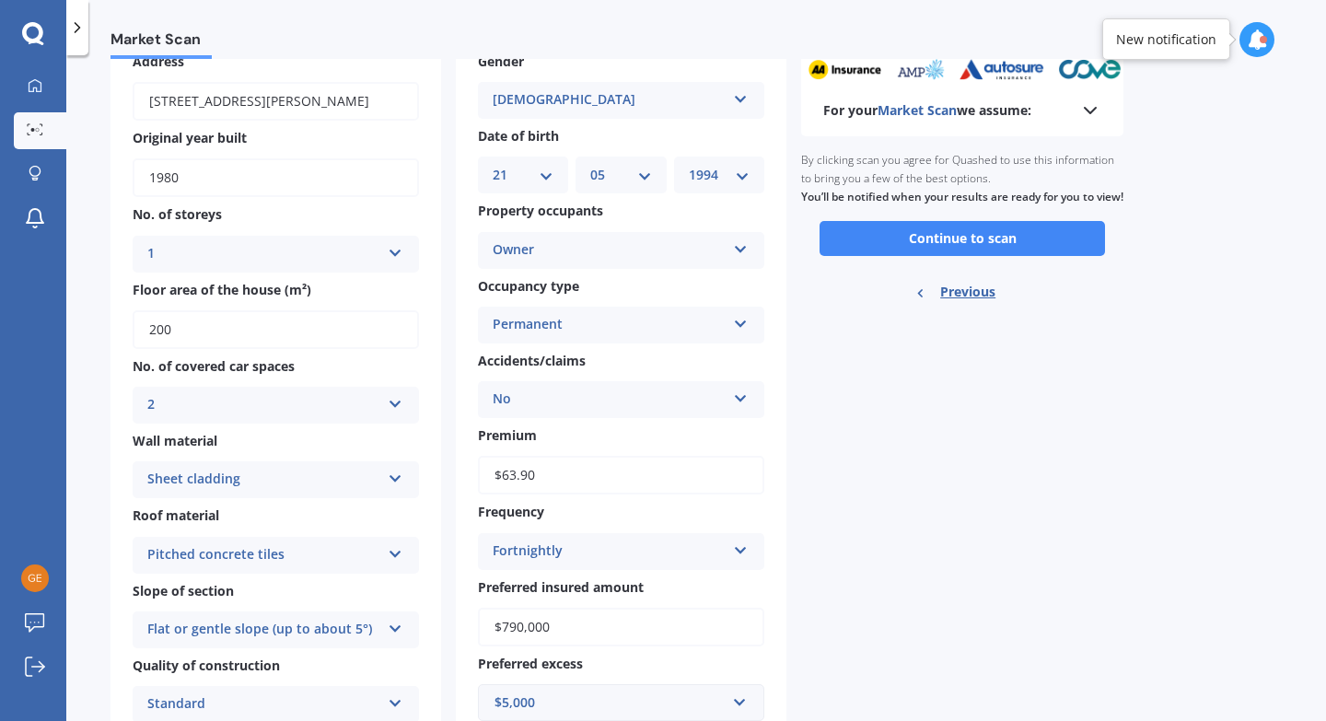
scroll to position [101, 0]
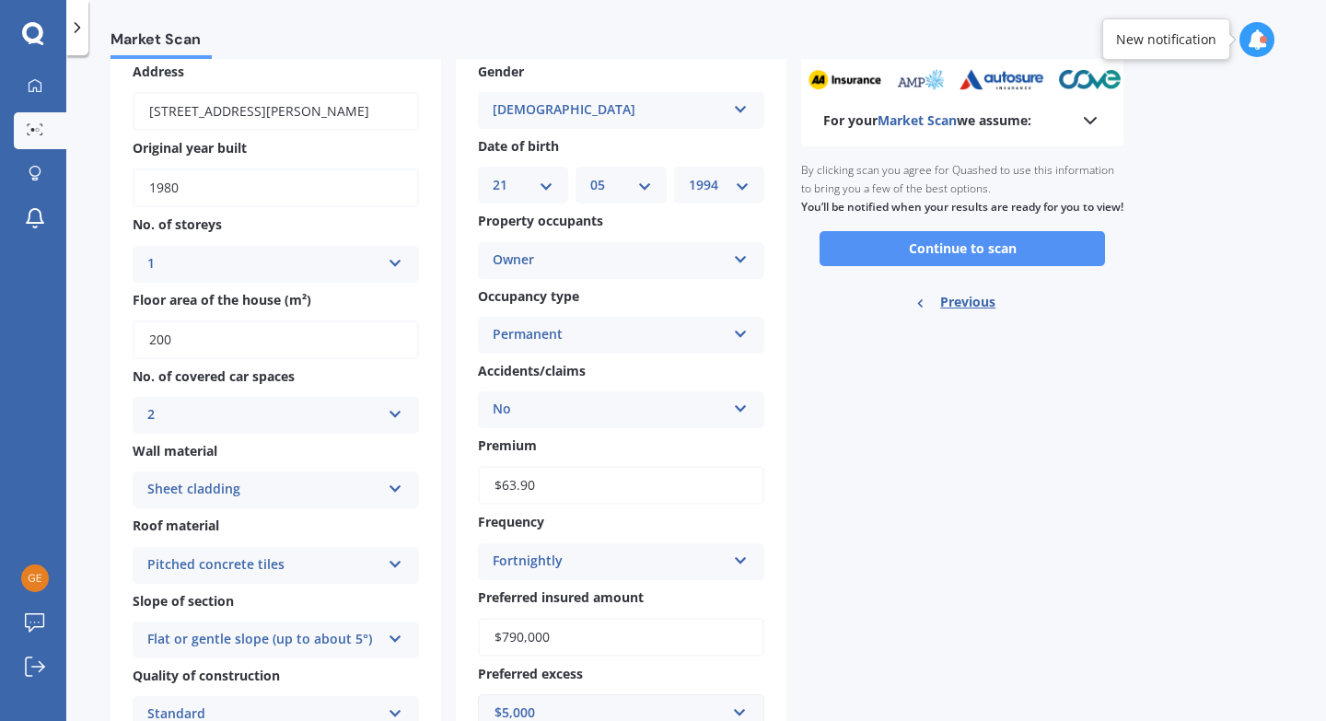
click at [1059, 261] on button "Continue to scan" at bounding box center [961, 248] width 285 height 35
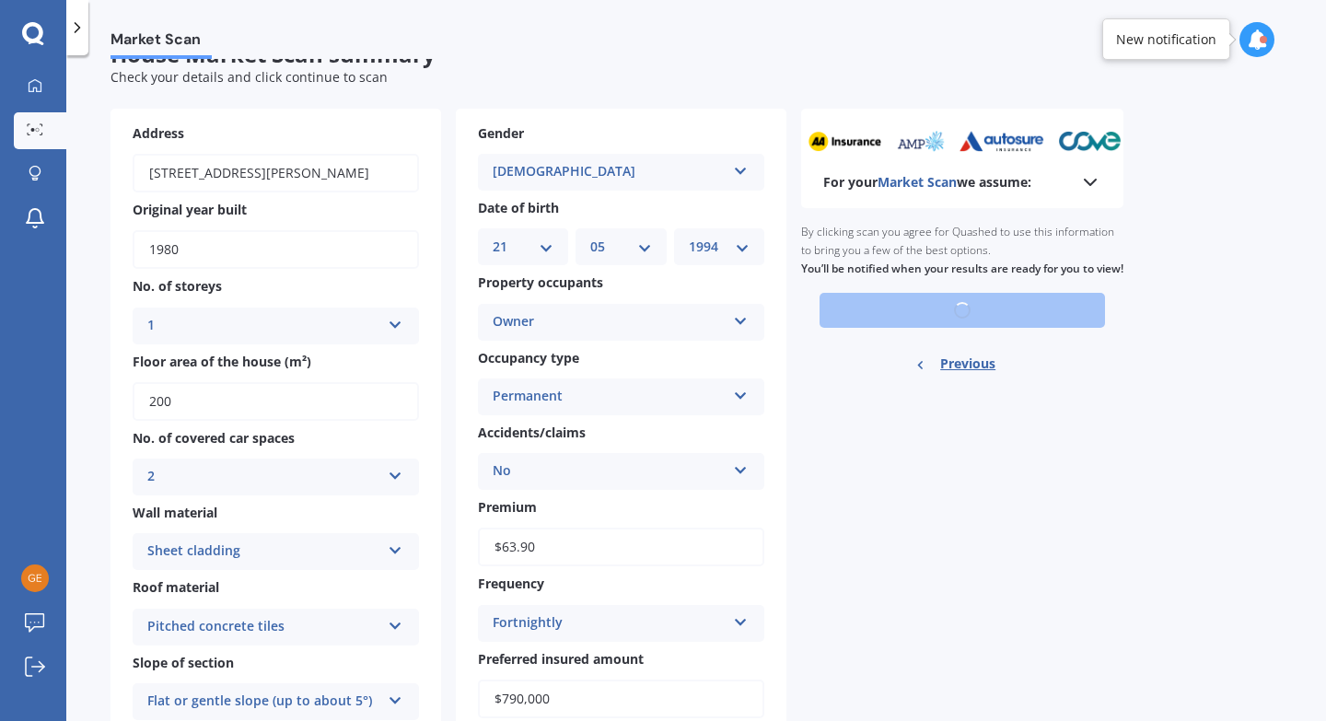
scroll to position [0, 0]
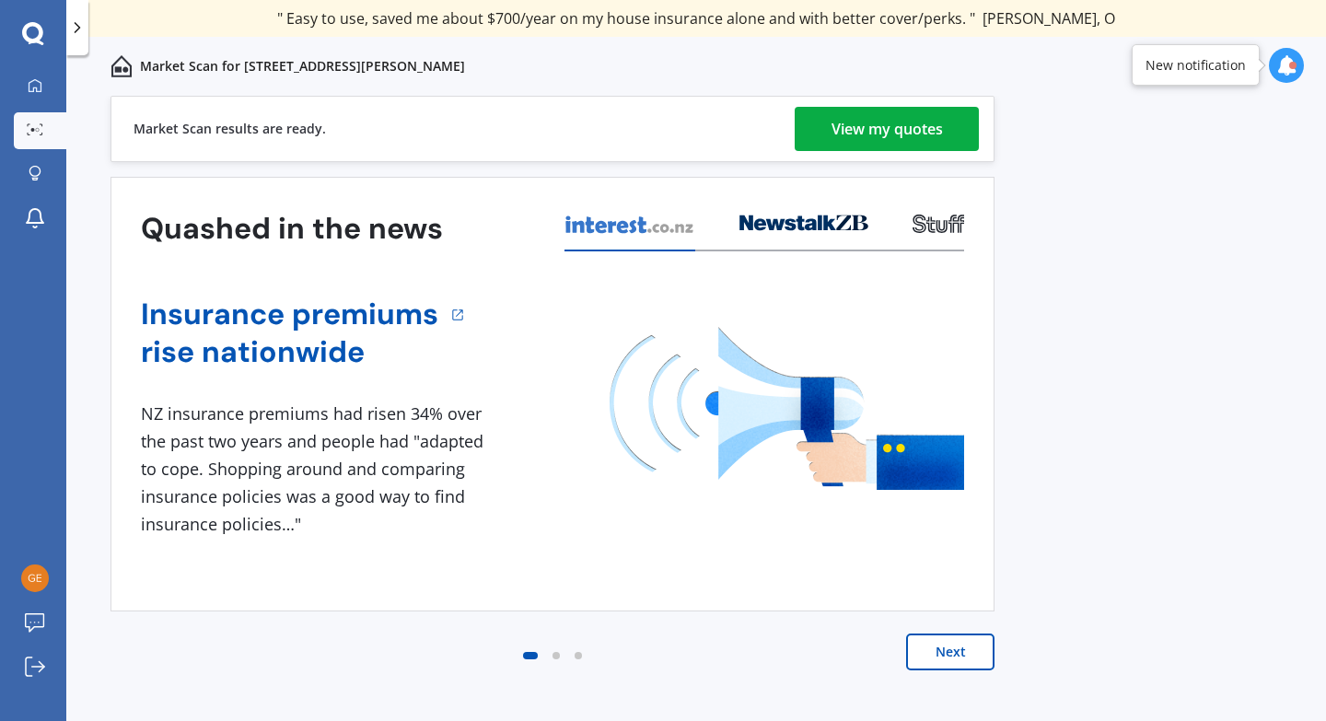
click at [921, 105] on div "Market Scan results are ready. View my quotes" at bounding box center [552, 129] width 884 height 66
click at [922, 127] on div "View my quotes" at bounding box center [886, 129] width 111 height 44
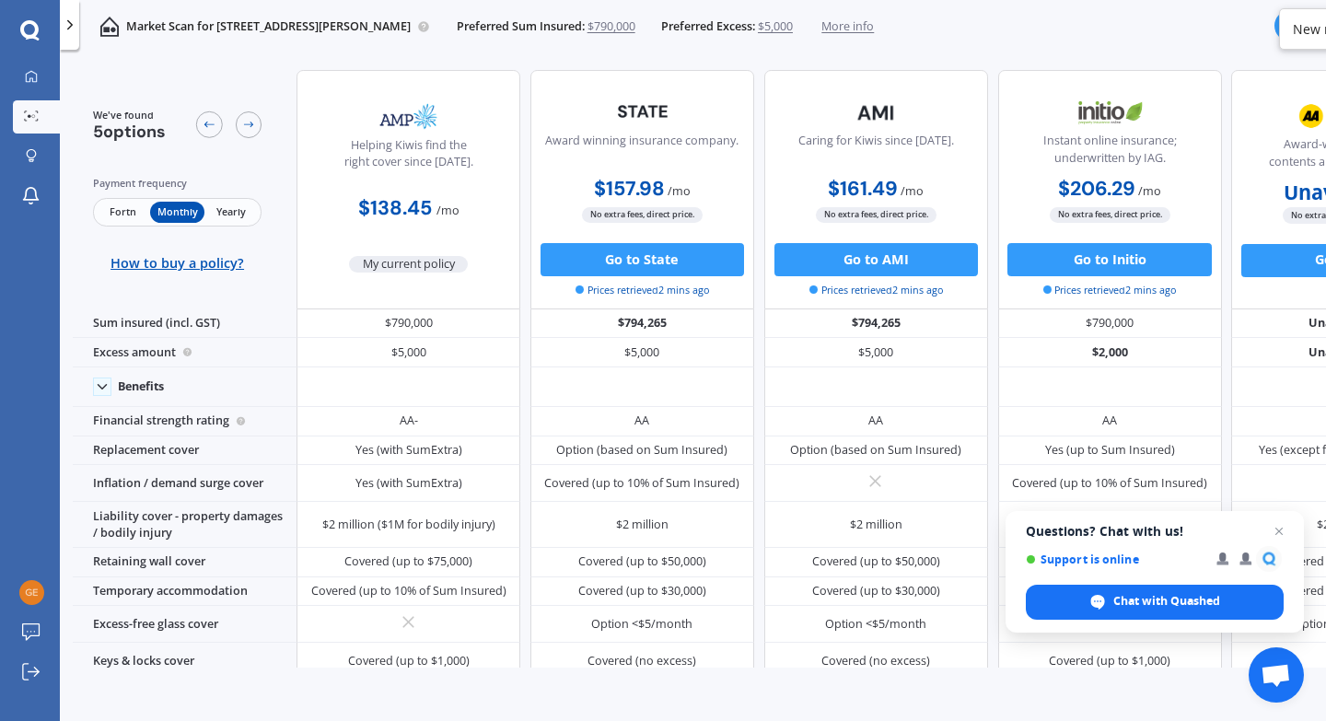
click at [121, 202] on span "Fortn" at bounding box center [123, 212] width 54 height 21
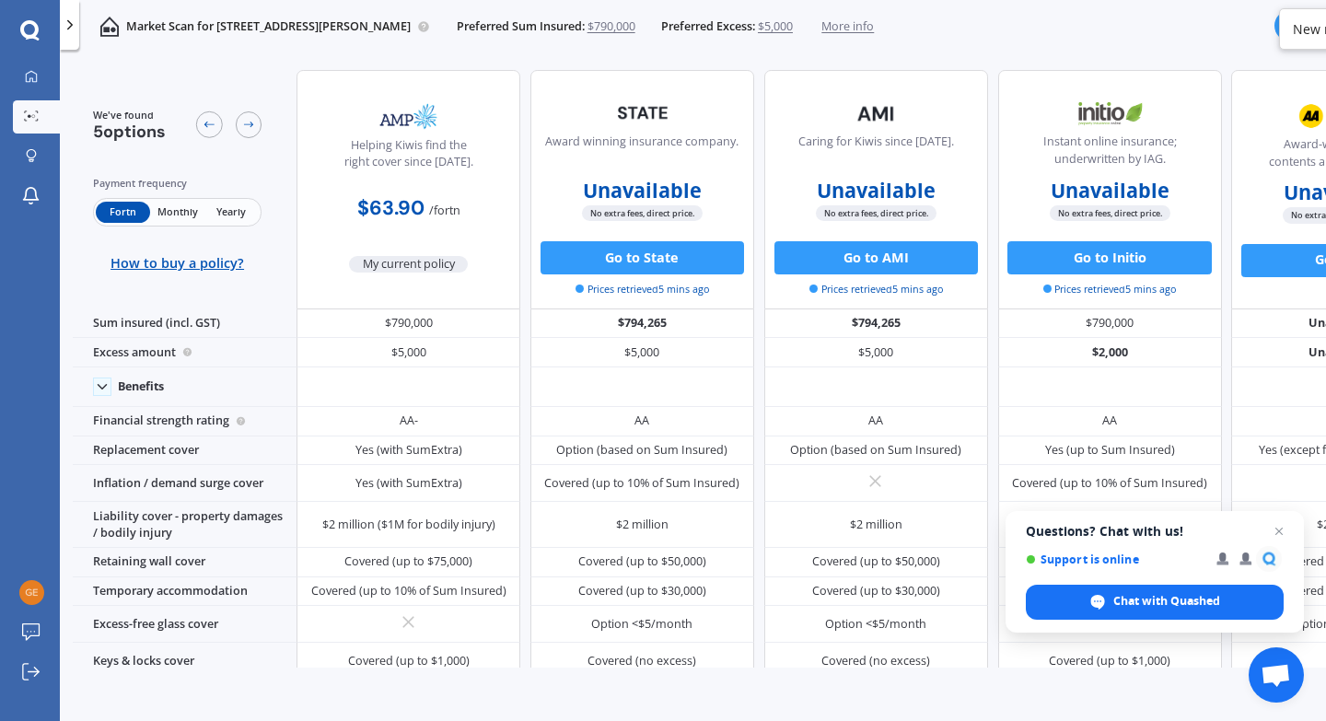
click at [165, 212] on span "Monthly" at bounding box center [177, 212] width 54 height 21
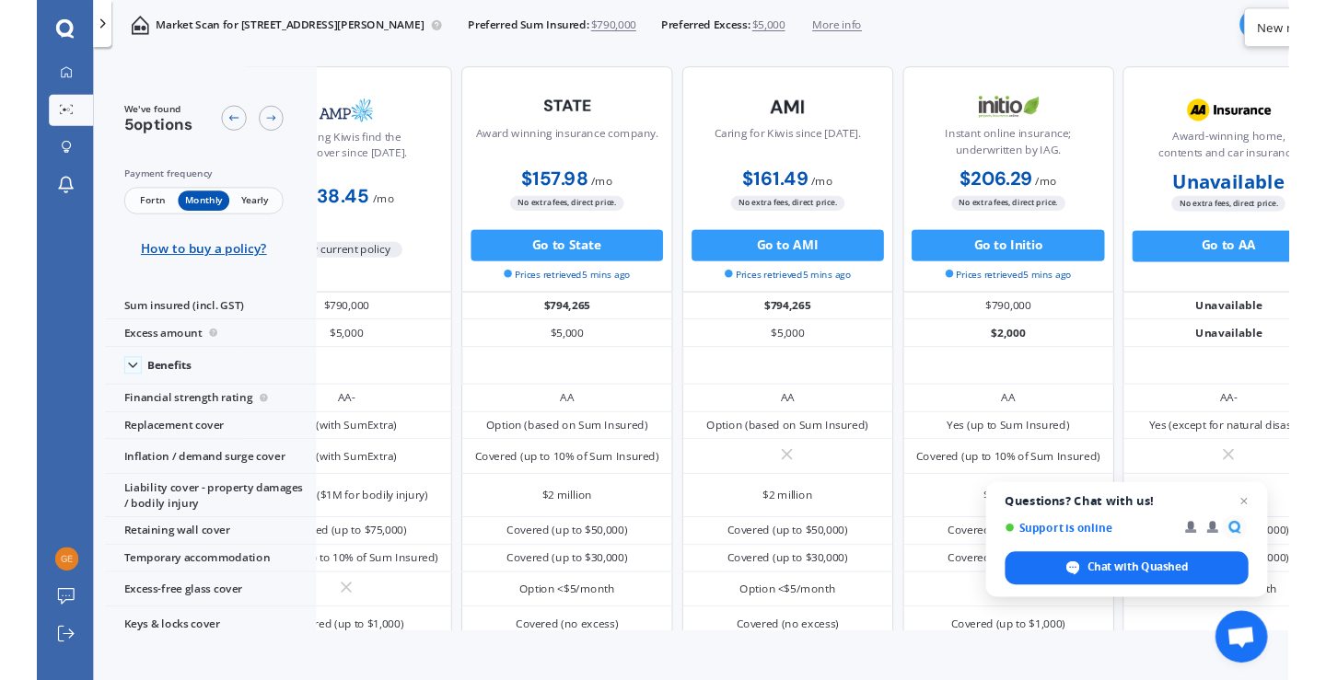
scroll to position [0, 152]
